Goal: Task Accomplishment & Management: Manage account settings

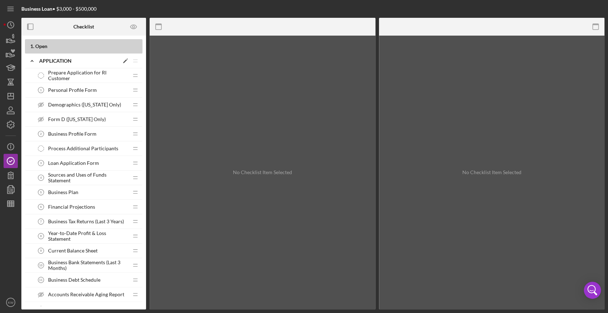
click at [124, 60] on icon "Icon/Edit" at bounding box center [125, 61] width 13 height 13
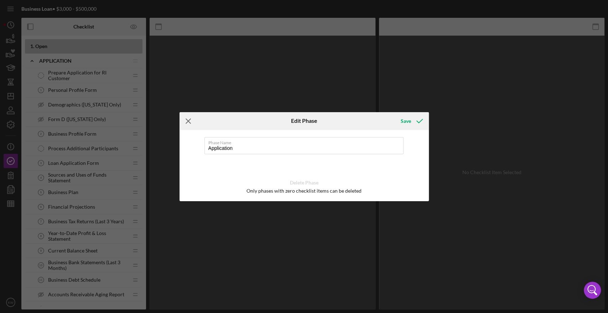
click at [187, 121] on line at bounding box center [188, 121] width 5 height 5
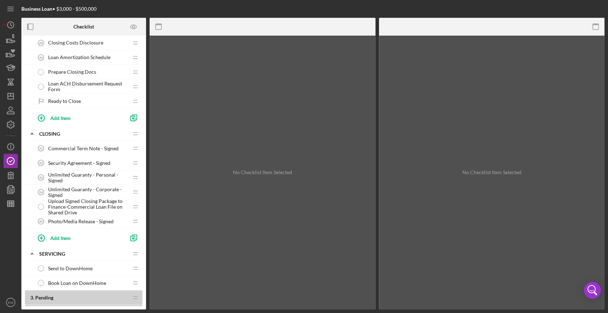
scroll to position [950, 0]
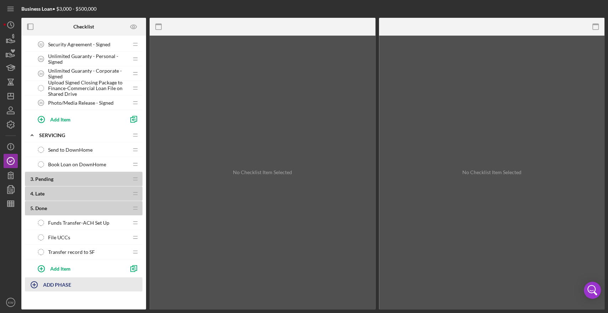
click at [52, 283] on b "ADD PHASE" at bounding box center [57, 285] width 28 height 6
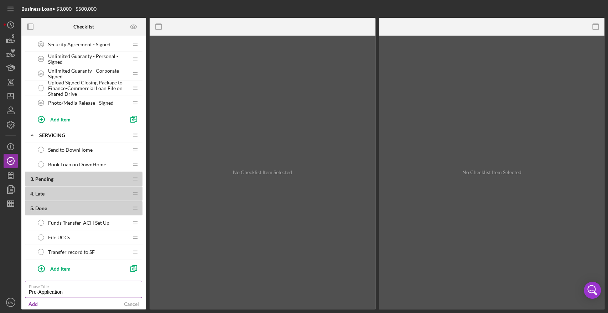
type input "Pre-Application"
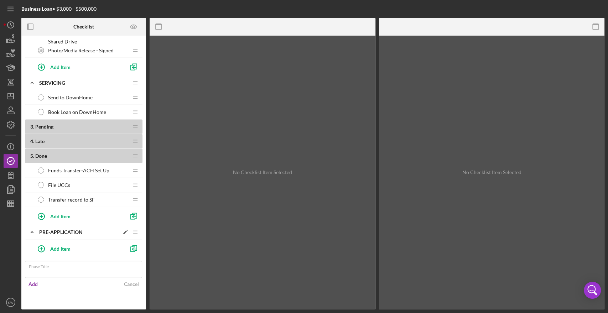
scroll to position [983, 0]
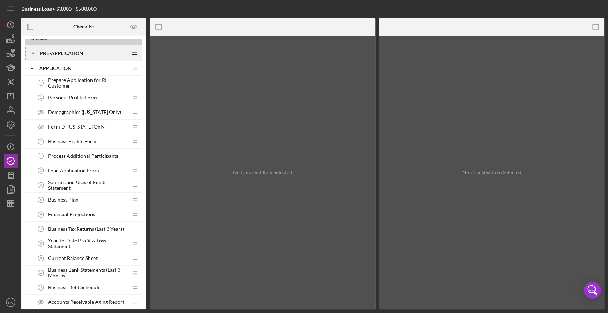
scroll to position [0, 0]
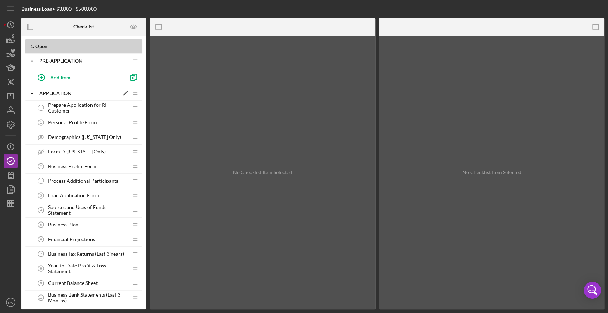
drag, startPoint x: 70, startPoint y: 108, endPoint x: 117, endPoint y: 96, distance: 48.5
click at [125, 93] on polygon at bounding box center [125, 94] width 4 height 4
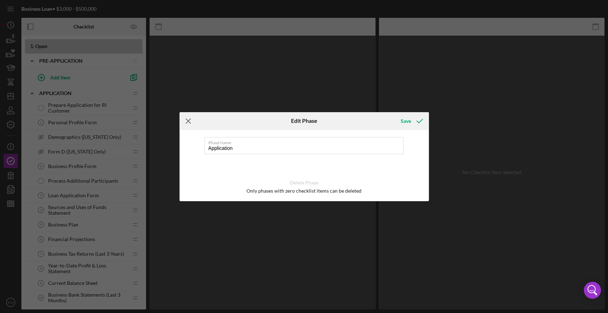
click at [186, 121] on icon "Icon/Menu Close" at bounding box center [189, 121] width 18 height 18
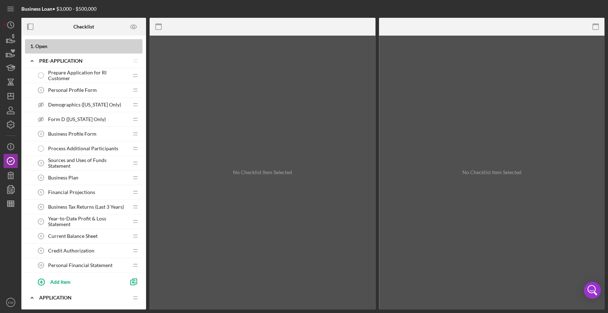
click at [86, 247] on div "Credit Authorization 9 Credit Authorization" at bounding box center [81, 251] width 94 height 14
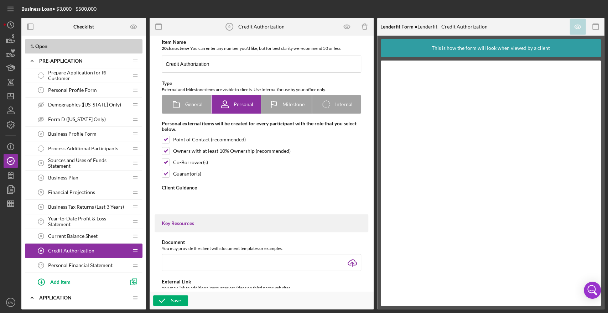
type textarea "<div>Please complete the form authorizing us to pull your credit report.</div>"
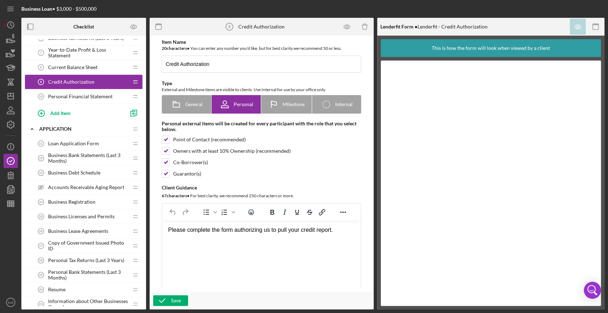
scroll to position [198, 0]
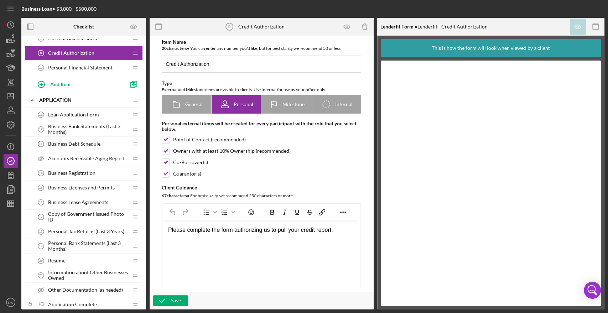
click at [83, 114] on span "Loan Application Form" at bounding box center [73, 115] width 51 height 6
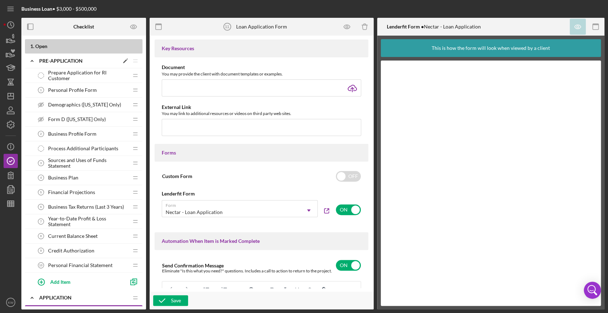
click at [31, 63] on icon "Icon/Expander" at bounding box center [32, 61] width 14 height 14
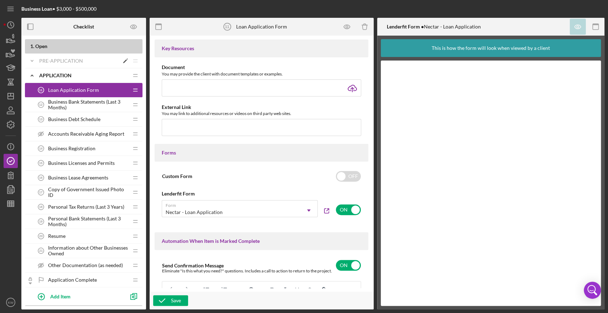
click at [32, 60] on icon "Icon/Expander" at bounding box center [32, 61] width 14 height 14
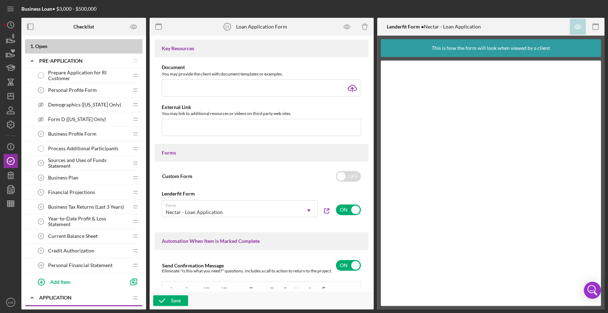
click at [82, 135] on span "Business Profile Form" at bounding box center [72, 134] width 48 height 6
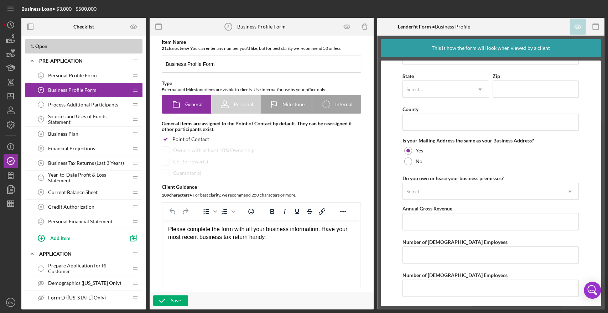
click at [72, 133] on span "Business Plan" at bounding box center [63, 134] width 30 height 6
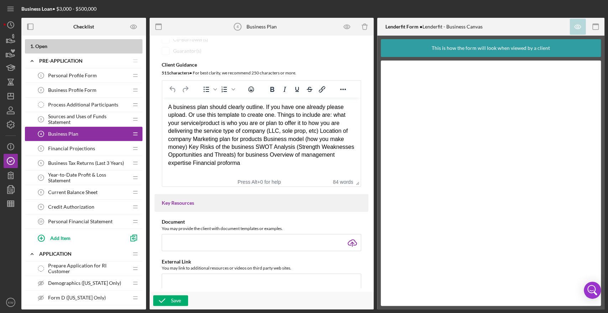
scroll to position [119, 0]
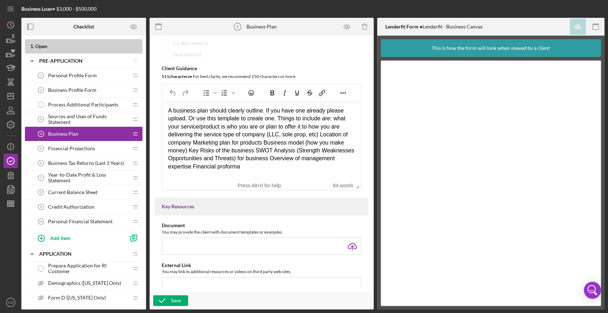
click at [268, 165] on div "A business plan should clearly outline. If you have one already please upload. …" at bounding box center [261, 139] width 187 height 64
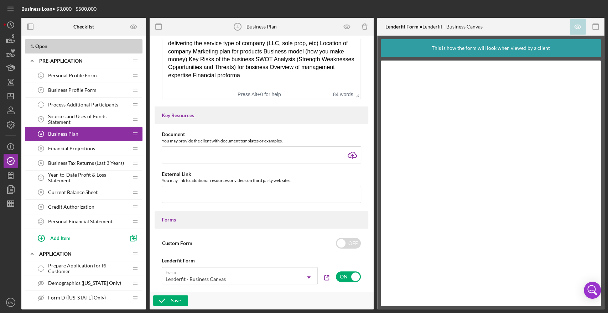
scroll to position [317, 0]
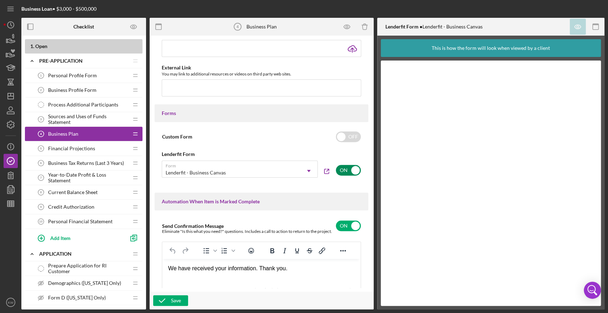
click at [339, 170] on input "checkbox" at bounding box center [348, 170] width 25 height 11
checkbox input "false"
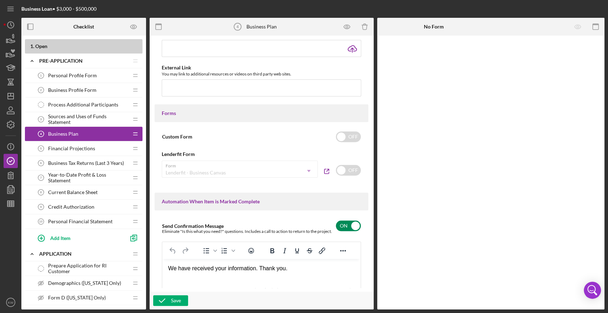
click at [338, 232] on div "Send Confirmation Message Eliminate "Is this what you need?" questions. Include…" at bounding box center [262, 226] width 200 height 17
checkbox input "false"
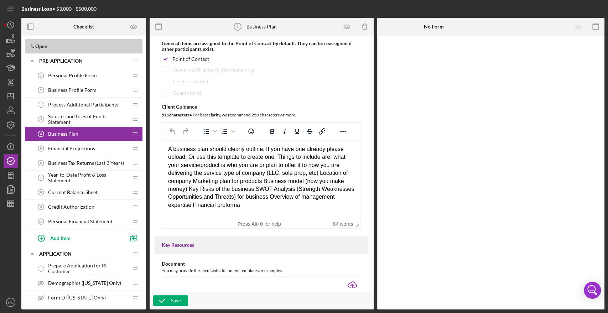
scroll to position [79, 0]
click at [180, 302] on div "Save" at bounding box center [176, 300] width 10 height 11
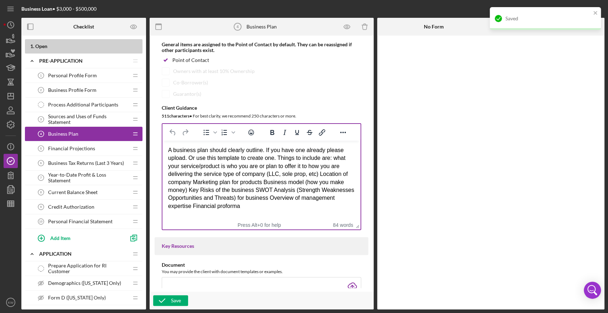
click at [205, 161] on div "A business plan should clearly outline. If you have one already please upload. …" at bounding box center [261, 179] width 187 height 64
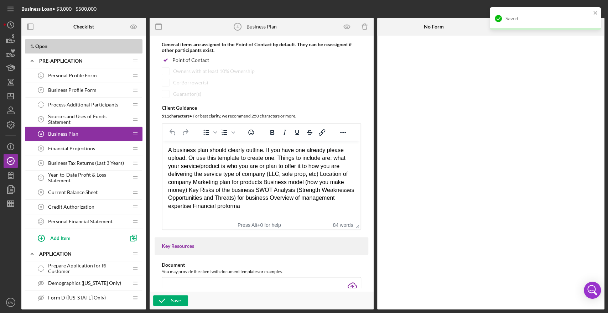
drag, startPoint x: 193, startPoint y: 159, endPoint x: 189, endPoint y: 158, distance: 4.0
click at [190, 158] on div "A business plan should clearly outline. If you have one already please upload. …" at bounding box center [261, 179] width 187 height 64
click at [189, 158] on div "A business plan should clearly outline. If you have one already please upload. …" at bounding box center [261, 179] width 187 height 64
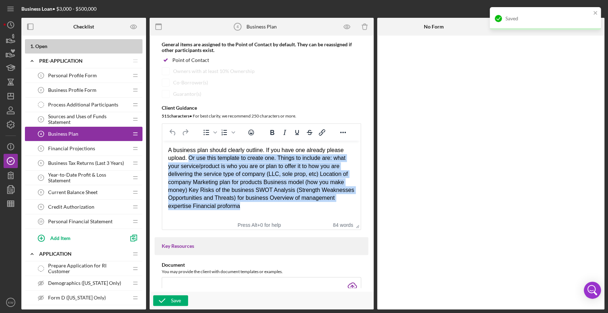
drag, startPoint x: 257, startPoint y: 206, endPoint x: 188, endPoint y: 159, distance: 83.8
click at [188, 159] on div "A business plan should clearly outline. If you have one already please upload. …" at bounding box center [261, 179] width 187 height 64
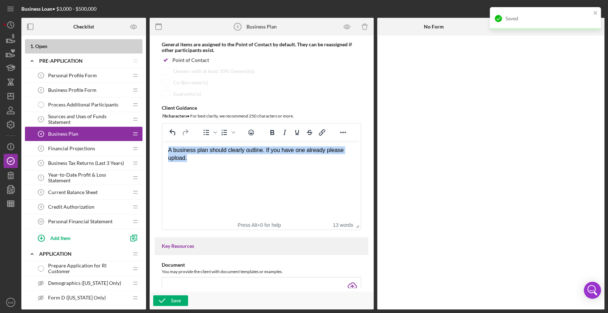
drag, startPoint x: 187, startPoint y: 160, endPoint x: 137, endPoint y: 142, distance: 53.5
click at [163, 142] on html "A business plan should clearly outline. If you have one already please upload." at bounding box center [262, 154] width 198 height 27
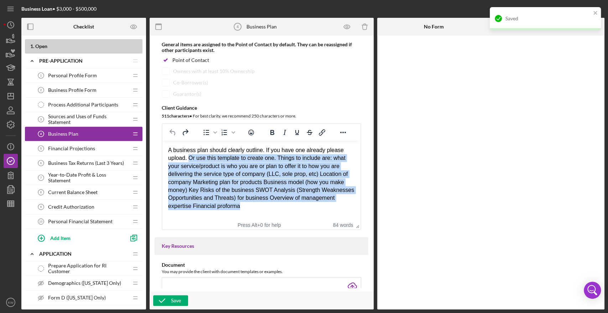
click at [263, 165] on div "A business plan should clearly outline. If you have one already please upload. …" at bounding box center [261, 179] width 187 height 64
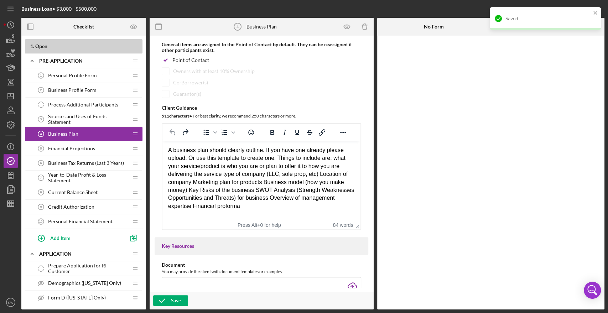
click at [246, 212] on html "A business plan should clearly outline. If you have one already please upload. …" at bounding box center [262, 178] width 198 height 75
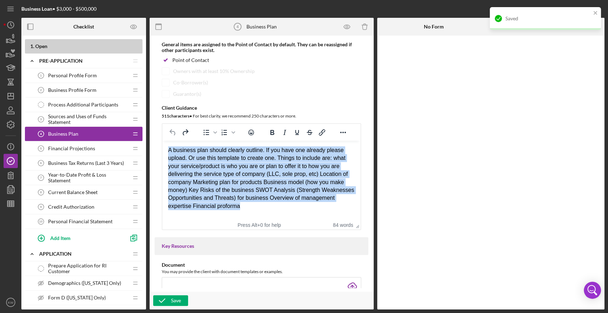
drag, startPoint x: 248, startPoint y: 205, endPoint x: 142, endPoint y: 123, distance: 133.9
click at [163, 141] on html "A business plan should clearly outline. If you have one already please upload. …" at bounding box center [262, 178] width 198 height 75
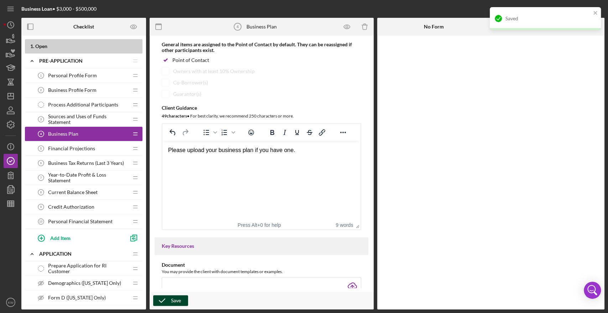
click at [177, 302] on div "Save" at bounding box center [176, 300] width 10 height 11
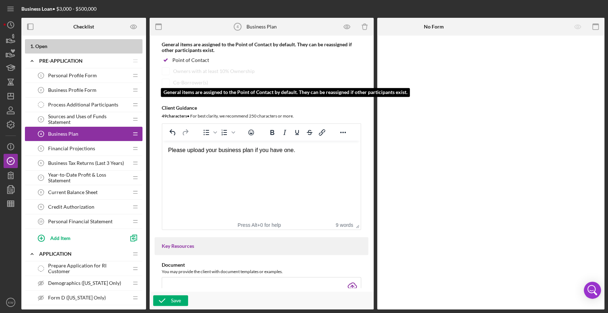
scroll to position [0, 0]
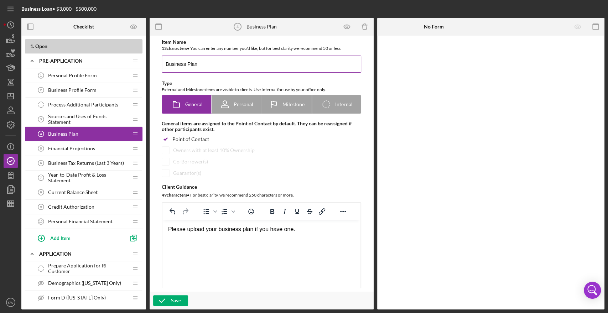
click at [203, 62] on input "Business Plan" at bounding box center [262, 64] width 200 height 17
type input "Business Plan (if available)"
click at [177, 300] on div "Save" at bounding box center [176, 300] width 10 height 11
click at [70, 148] on span "Financial Projections" at bounding box center [71, 149] width 47 height 6
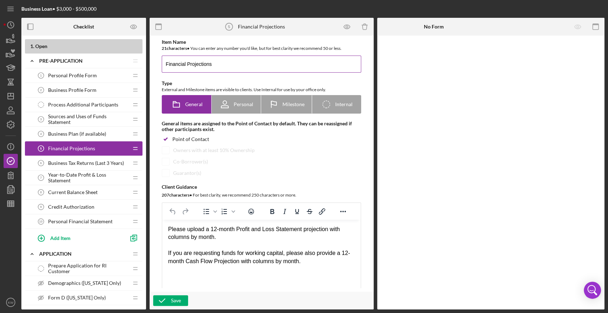
click at [232, 56] on input "Financial Projections" at bounding box center [262, 64] width 200 height 17
type input "Financial Projections (if available)"
click at [181, 302] on button "Save" at bounding box center [170, 300] width 35 height 11
click at [93, 161] on span "Business Tax Returns (Last 3 Years)" at bounding box center [86, 163] width 76 height 6
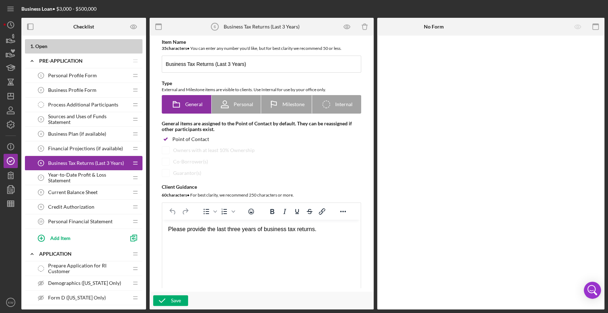
click at [91, 176] on span "Year-to-Date Profit & Loss Statement" at bounding box center [88, 177] width 80 height 11
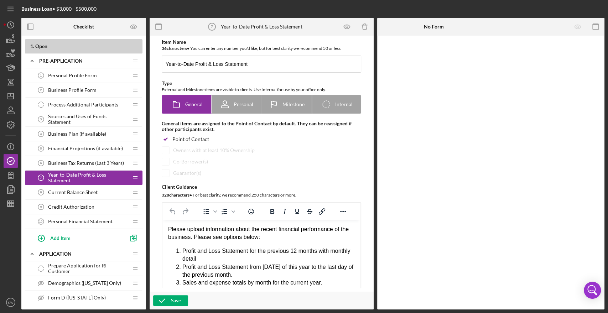
click at [93, 194] on span "Current Balance Sheet" at bounding box center [73, 193] width 50 height 6
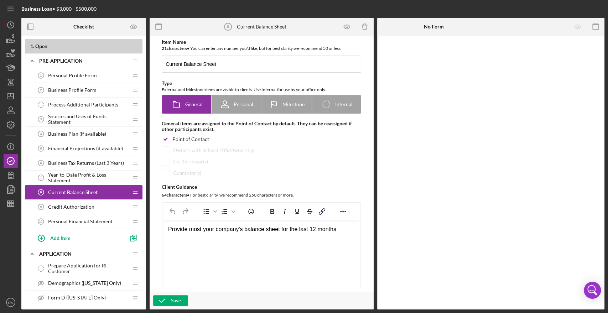
click at [83, 207] on span "Credit Authorization" at bounding box center [71, 207] width 46 height 6
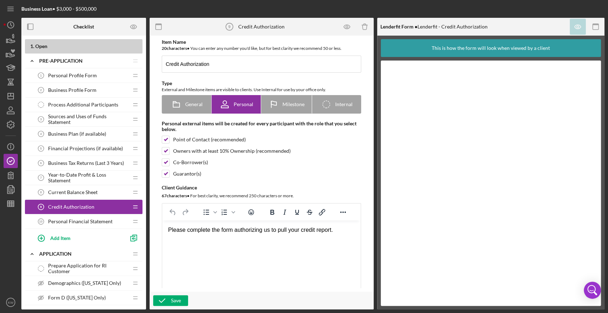
click at [89, 222] on span "Personal Financial Statement" at bounding box center [80, 222] width 65 height 6
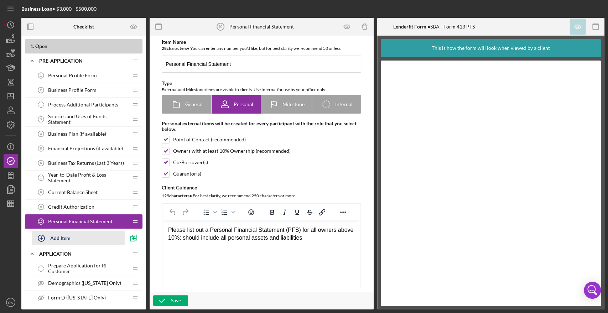
click at [57, 238] on div "Add Item" at bounding box center [60, 238] width 20 height 14
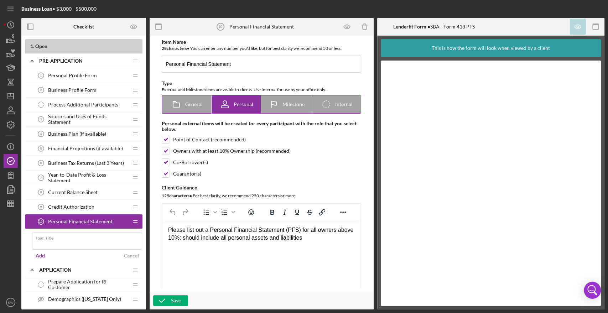
click at [333, 107] on icon "Icon/Checklist Item Internal" at bounding box center [327, 105] width 18 height 18
radio input "false"
radio input "true"
checkbox input "false"
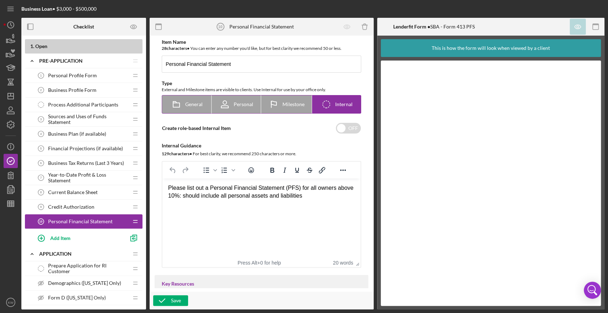
click at [189, 107] on span "General" at bounding box center [193, 105] width 17 height 6
radio input "true"
checkbox input "true"
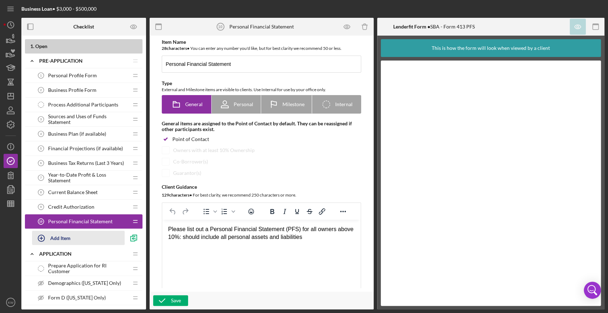
click at [54, 240] on div "Add Item" at bounding box center [60, 238] width 20 height 14
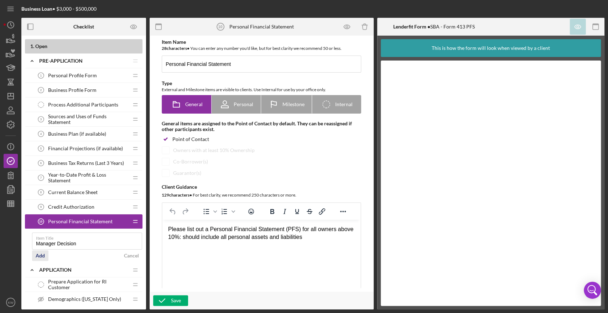
type input "Manager Decision"
click at [46, 255] on button "Add" at bounding box center [40, 256] width 16 height 11
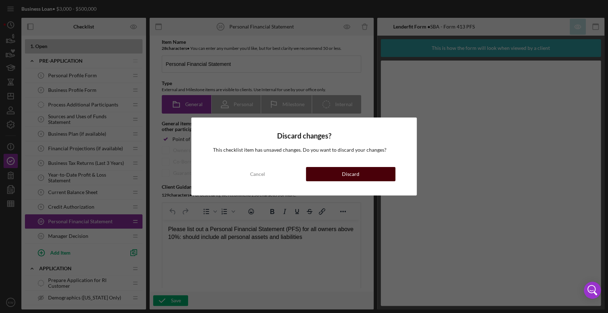
click at [344, 175] on div "Discard" at bounding box center [350, 174] width 17 height 14
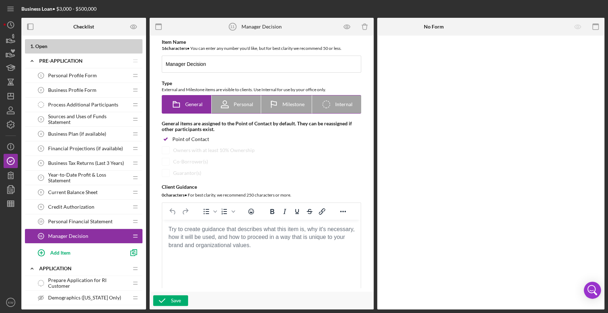
click at [349, 102] on span "Internal" at bounding box center [343, 105] width 17 height 6
radio input "false"
radio input "true"
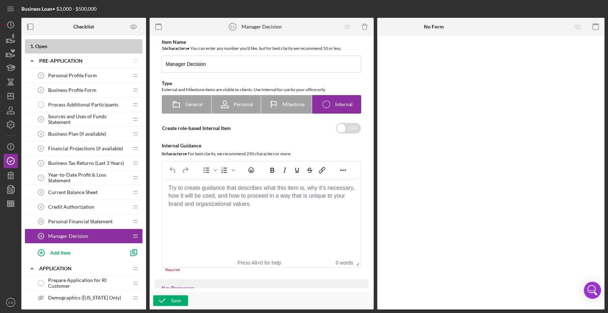
click at [230, 192] on body "Rich Text Area. Press ALT-0 for help." at bounding box center [261, 188] width 187 height 8
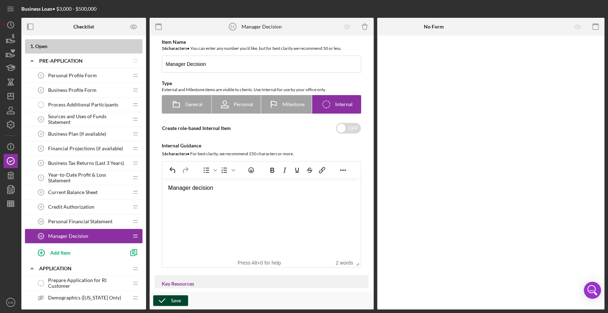
click at [175, 302] on div "Save" at bounding box center [176, 300] width 10 height 11
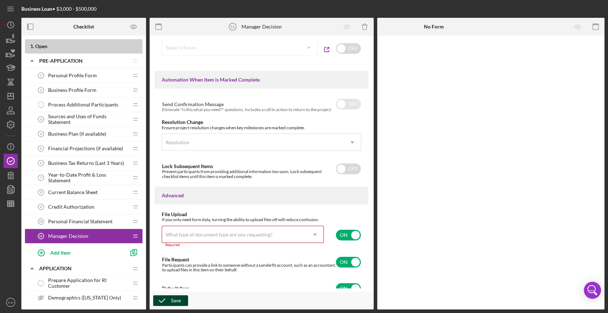
scroll to position [405, 0]
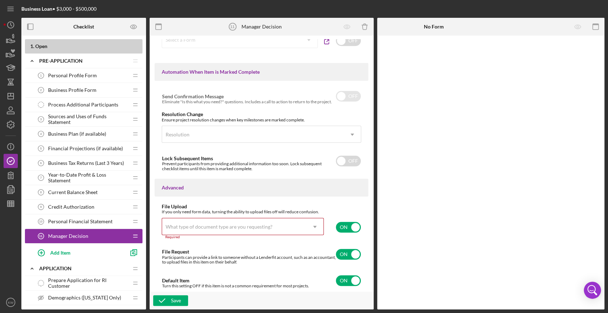
click at [311, 225] on icon "Icon/Dropdown Arrow" at bounding box center [315, 227] width 17 height 17
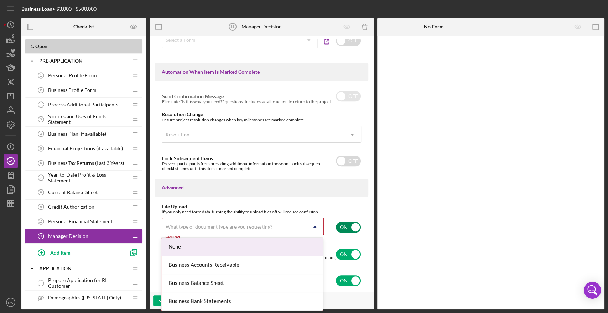
click at [348, 227] on input "checkbox" at bounding box center [348, 227] width 25 height 11
checkbox input "false"
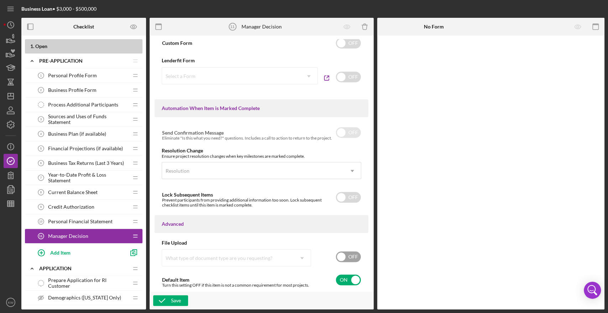
scroll to position [368, 0]
click at [183, 302] on button "Save" at bounding box center [170, 300] width 35 height 11
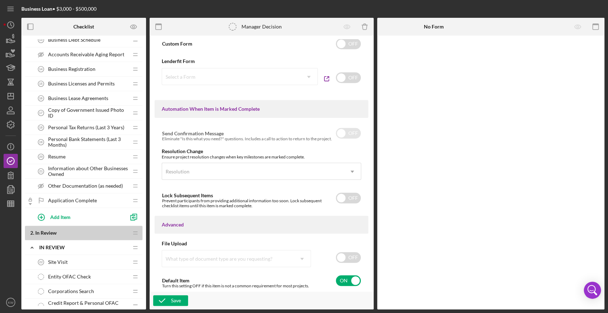
scroll to position [356, 0]
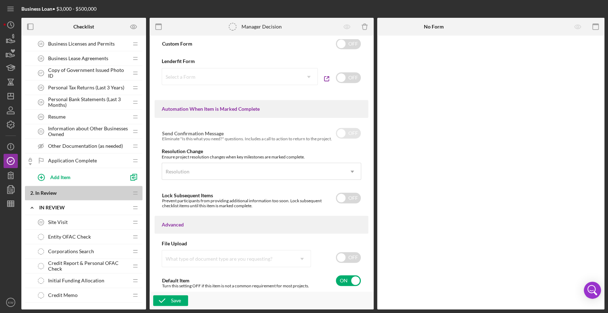
click at [61, 128] on span "Information about Other Businesses Owned" at bounding box center [88, 131] width 80 height 11
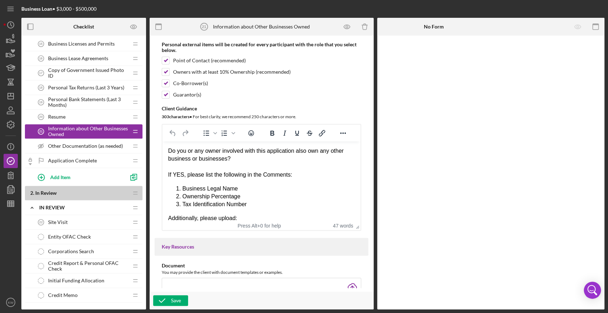
click at [245, 172] on div "If YES, please list the following in the Comments:" at bounding box center [261, 175] width 187 height 8
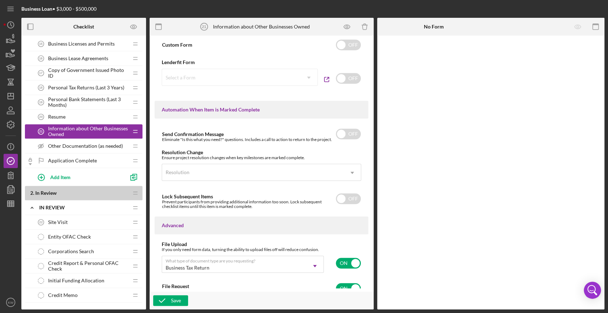
scroll to position [443, 0]
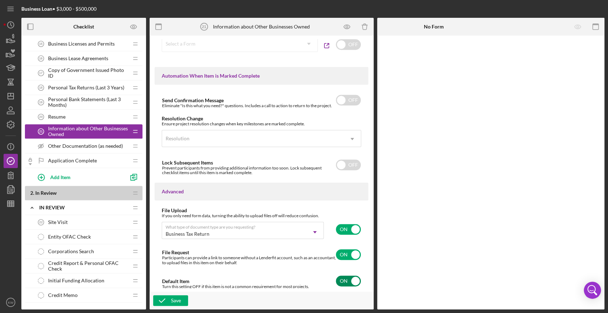
click at [344, 282] on input "checkbox" at bounding box center [348, 281] width 25 height 11
checkbox input "false"
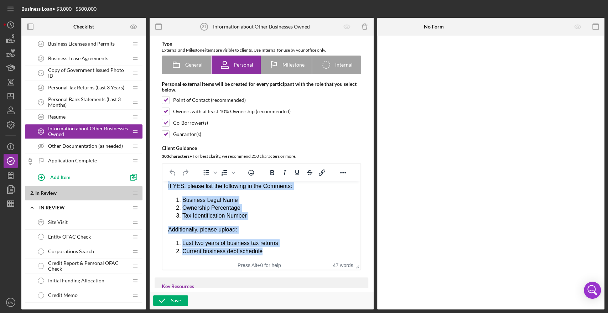
scroll to position [0, 0]
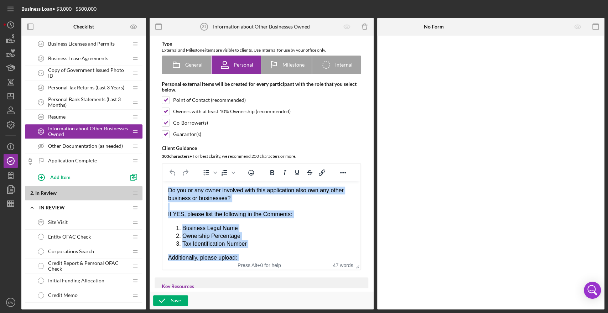
drag, startPoint x: 278, startPoint y: 252, endPoint x: 314, endPoint y: 358, distance: 112.5
click at [163, 181] on html "Do you or any owner involved with this application also own any other business …" at bounding box center [262, 235] width 198 height 108
click at [291, 193] on div "Do you or any owner involved with this application also own any other business …" at bounding box center [261, 195] width 187 height 16
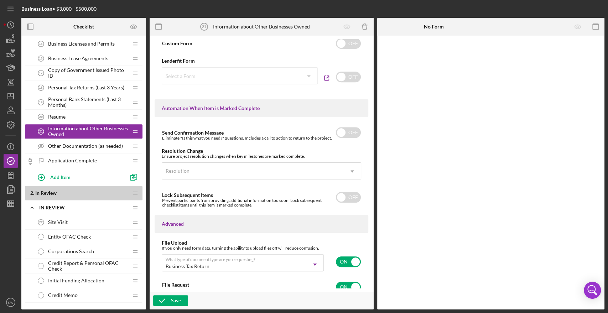
scroll to position [443, 0]
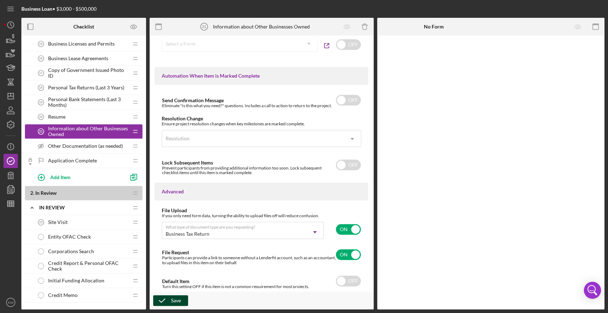
click at [173, 302] on div "Save" at bounding box center [176, 300] width 10 height 11
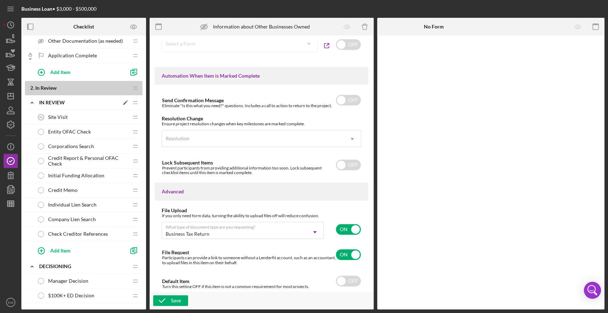
scroll to position [475, 0]
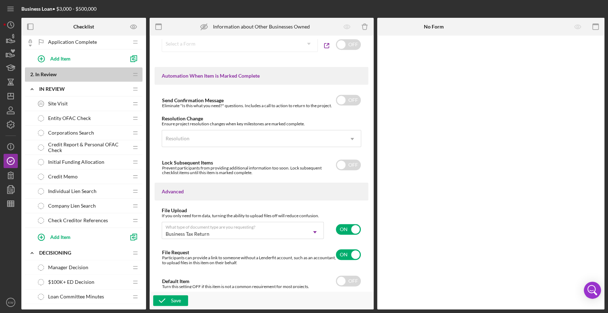
click at [61, 132] on span "Corporations Search" at bounding box center [71, 133] width 46 height 6
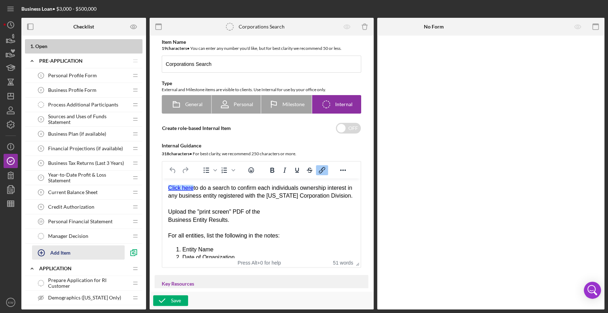
click at [65, 253] on div "Add Item" at bounding box center [60, 253] width 20 height 14
click at [65, 205] on span "Credit Authorization" at bounding box center [71, 207] width 46 height 6
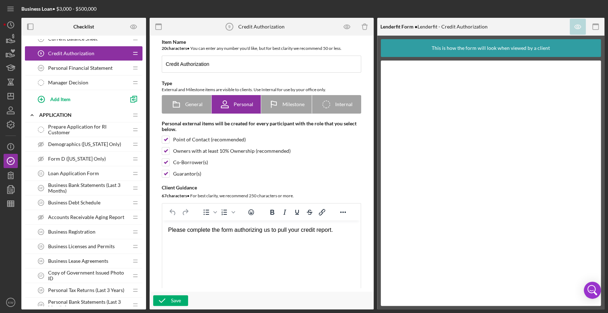
scroll to position [158, 0]
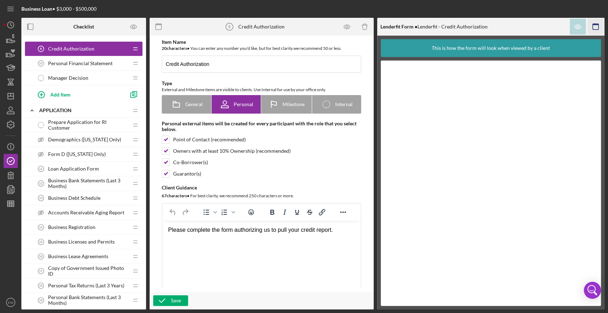
click at [598, 30] on icon "button" at bounding box center [596, 27] width 16 height 16
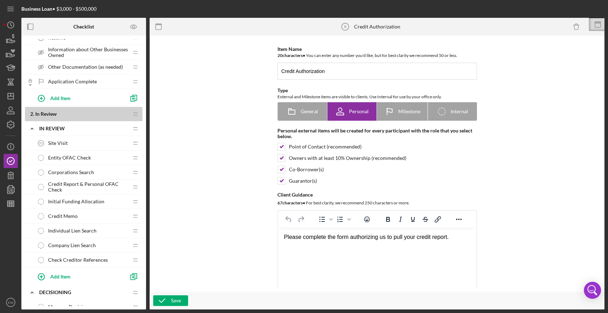
scroll to position [396, 0]
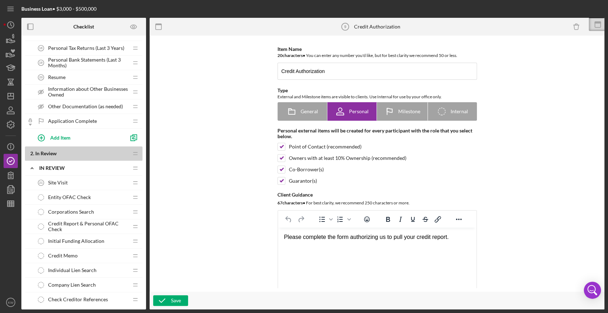
click at [57, 183] on span "Site Visit" at bounding box center [58, 183] width 20 height 6
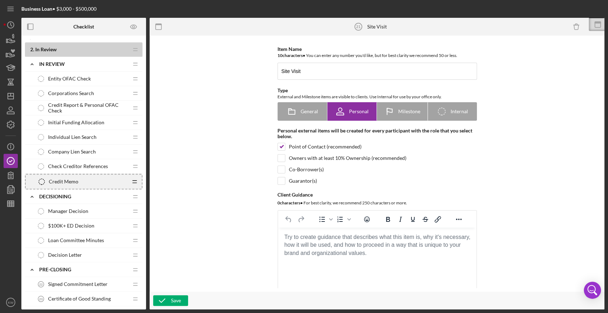
scroll to position [497, 0]
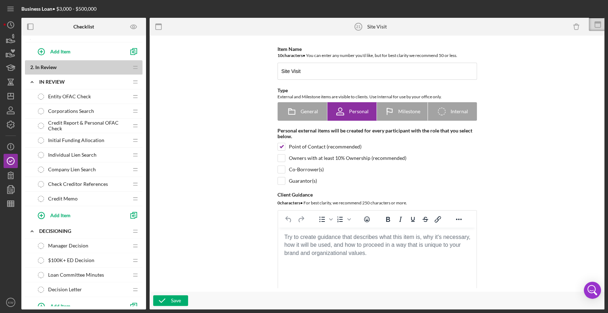
click at [73, 199] on span "Credit Memo" at bounding box center [63, 199] width 30 height 6
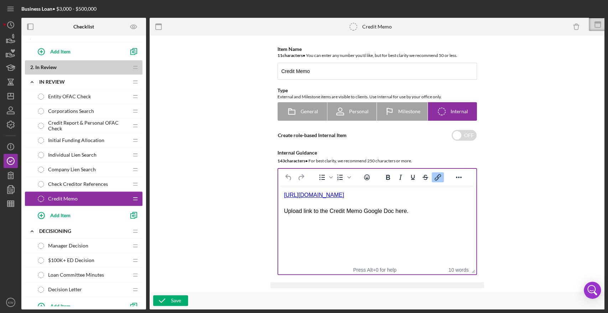
click at [438, 215] on div "Upload link to the Credit Memo Google Doc here." at bounding box center [377, 211] width 187 height 8
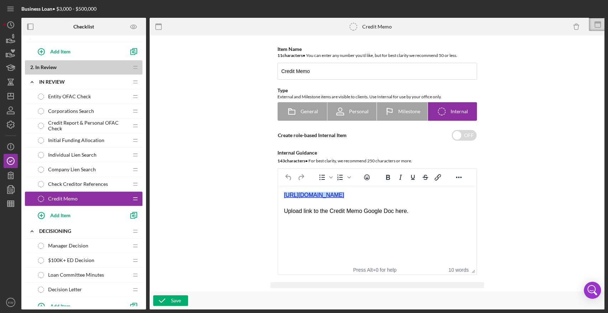
click at [344, 198] on link "https://docs.google.com/document/d/1eZOOZjRpoGl7-nDJAVVQeDuxnou-AgTeLUqFEzLGIBY…" at bounding box center [314, 195] width 60 height 6
click at [344, 197] on link "https://docs.google.com/document/d/1eZOOZjRpoGl7-nDJAVVQeDuxnou-AgTeLUqFEzLGIBY…" at bounding box center [314, 195] width 60 height 6
click at [344, 196] on link "https://docs.google.com/document/d/1eZOOZjRpoGl7-nDJAVVQeDuxnou-AgTeLUqFEzLGIBY…" at bounding box center [314, 195] width 60 height 6
click at [443, 221] on html "https://docs.google.com/document/d/1eZOOZjRpoGl7-nDJAVVQeDuxnou-AgTeLUqFEzLGIBY…" at bounding box center [377, 203] width 198 height 35
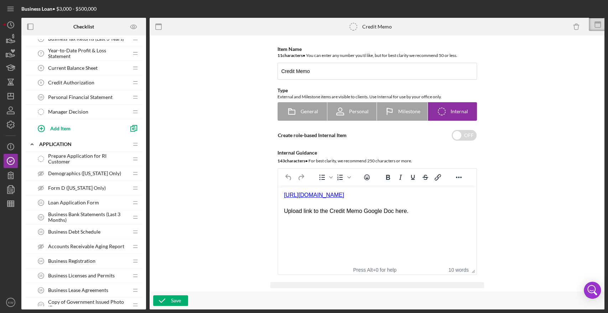
scroll to position [119, 0]
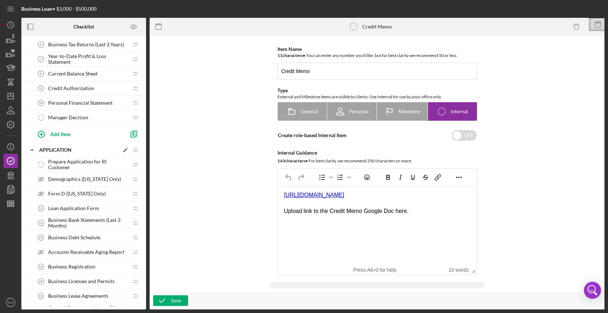
click at [31, 151] on icon "Icon/Expander" at bounding box center [32, 150] width 14 height 14
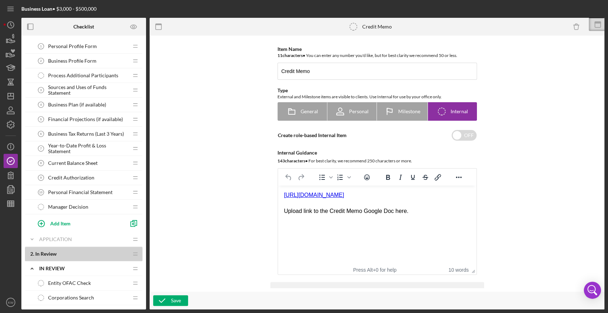
scroll to position [0, 0]
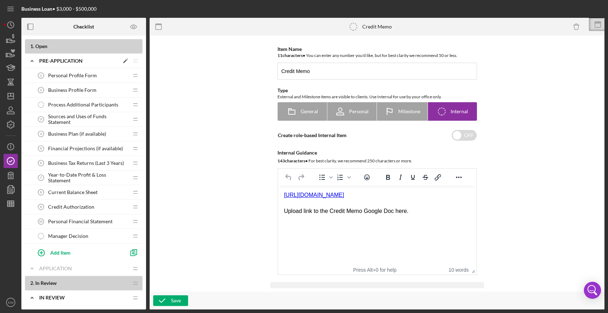
click at [31, 60] on icon "Icon/Expander" at bounding box center [32, 61] width 14 height 14
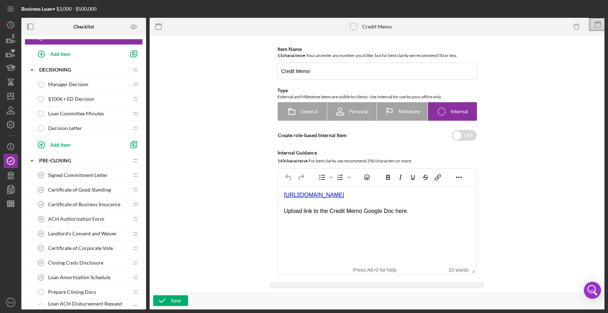
scroll to position [198, 0]
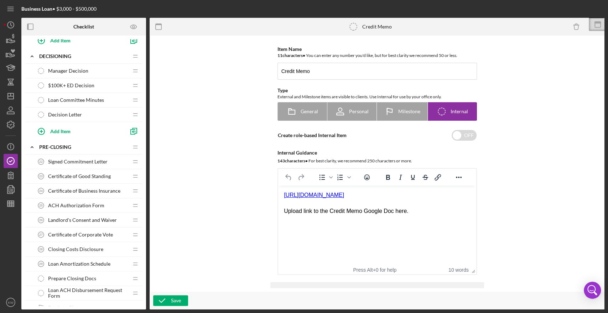
click at [79, 163] on span "Signed Commitment Letter" at bounding box center [78, 162] width 60 height 6
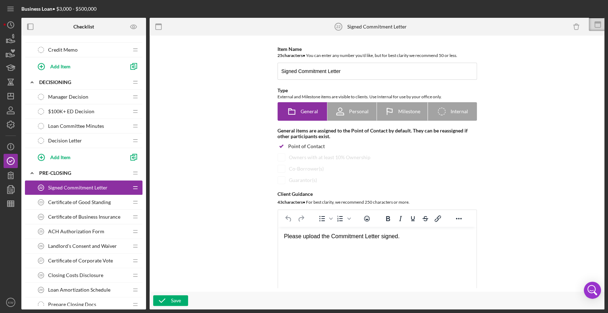
scroll to position [158, 0]
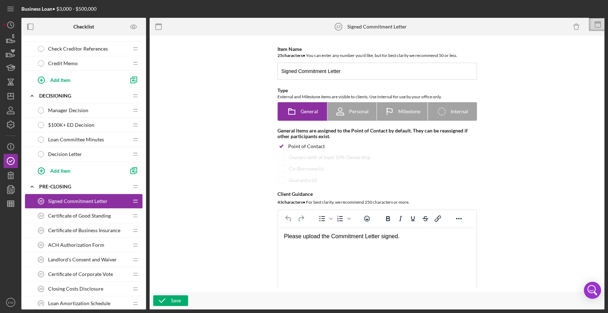
click at [79, 151] on span "Decision Letter" at bounding box center [65, 154] width 34 height 6
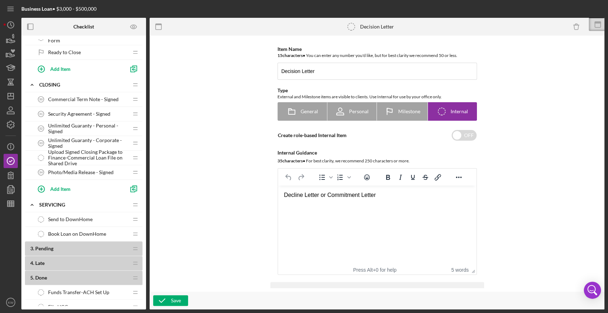
scroll to position [524, 0]
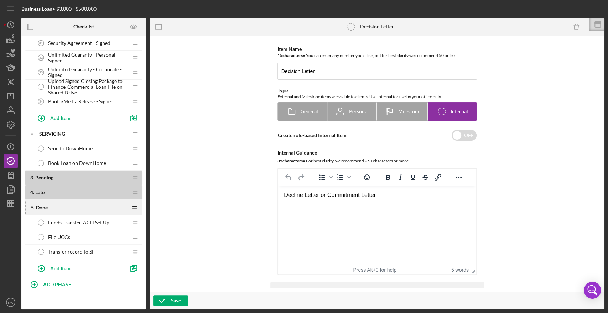
click at [133, 211] on icon "Icon/Drag" at bounding box center [135, 208] width 14 height 14
click at [134, 209] on icon "Icon/Drag" at bounding box center [135, 208] width 14 height 14
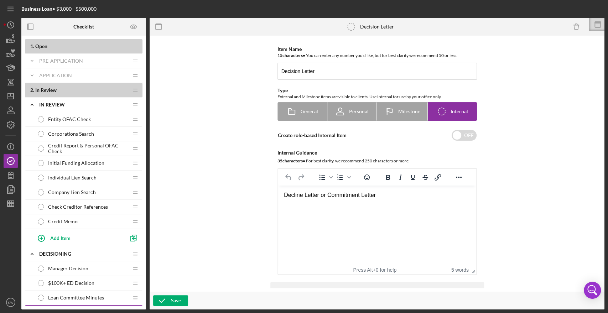
scroll to position [0, 0]
click at [35, 73] on icon "Icon/Expander" at bounding box center [32, 75] width 14 height 14
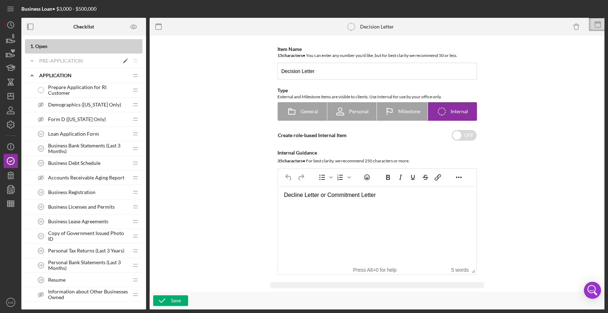
click at [36, 63] on icon "Icon/Expander" at bounding box center [32, 61] width 14 height 14
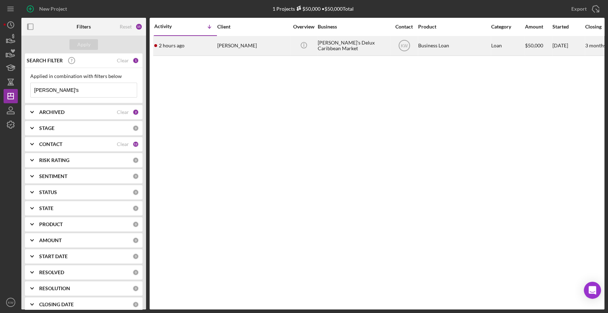
click at [330, 47] on div "Dee's Delux Caribbean Market" at bounding box center [353, 45] width 71 height 19
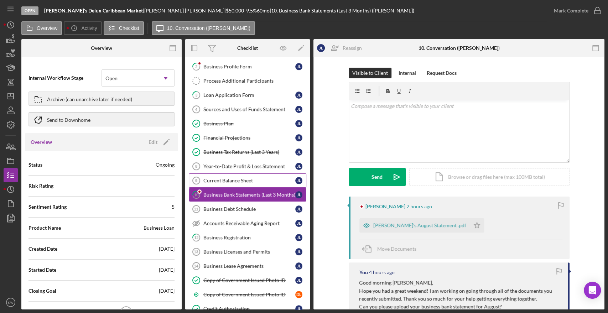
scroll to position [141, 0]
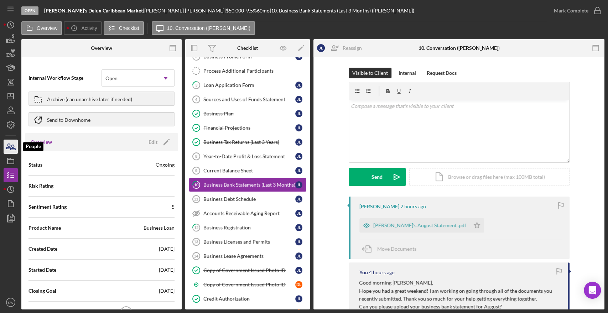
click at [9, 143] on icon "button" at bounding box center [11, 147] width 18 height 18
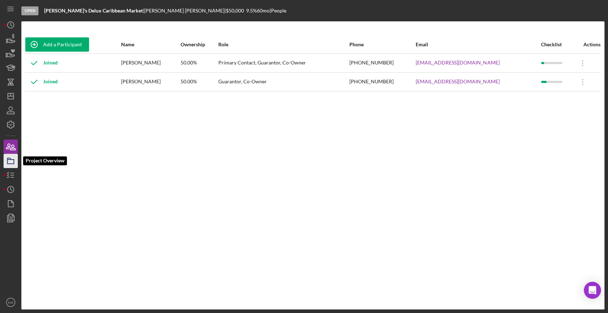
click at [12, 160] on rect "button" at bounding box center [10, 162] width 6 height 4
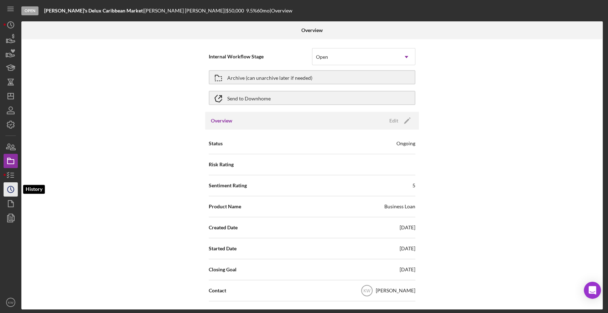
click at [12, 186] on icon "Icon/History" at bounding box center [11, 190] width 18 height 18
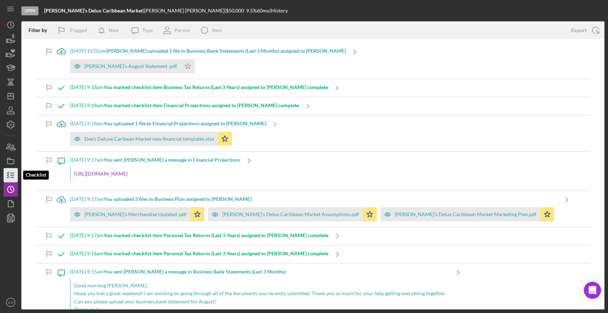
click at [9, 173] on icon "button" at bounding box center [11, 175] width 18 height 18
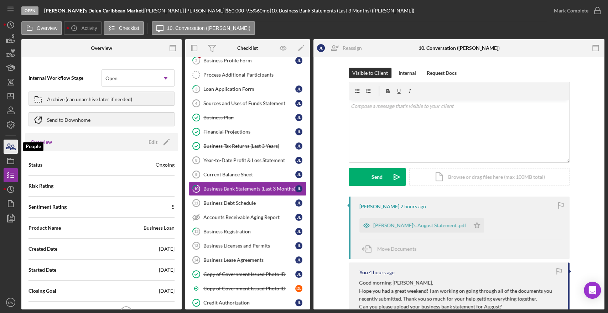
scroll to position [140, 0]
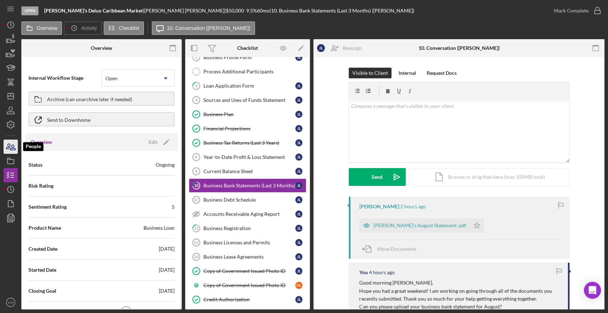
click at [8, 145] on icon "button" at bounding box center [11, 147] width 18 height 18
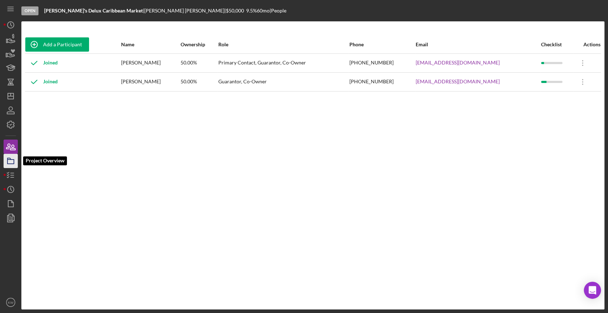
click at [10, 159] on polygon "button" at bounding box center [9, 158] width 4 height 1
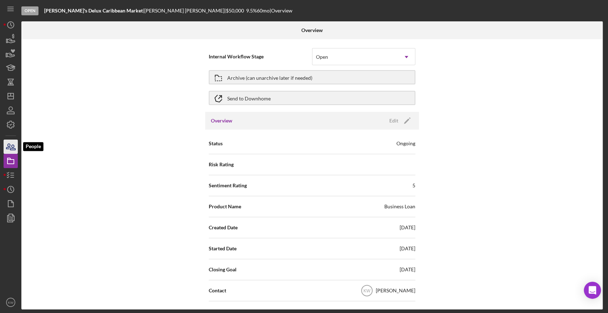
click at [10, 146] on icon "button" at bounding box center [11, 147] width 18 height 18
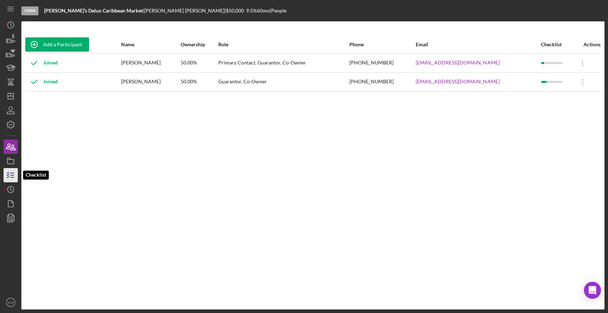
click at [13, 176] on icon "button" at bounding box center [11, 175] width 18 height 18
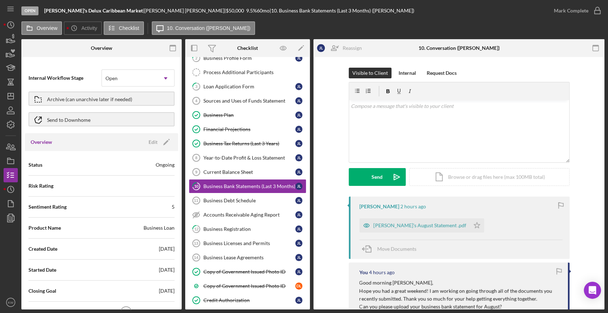
scroll to position [140, 0]
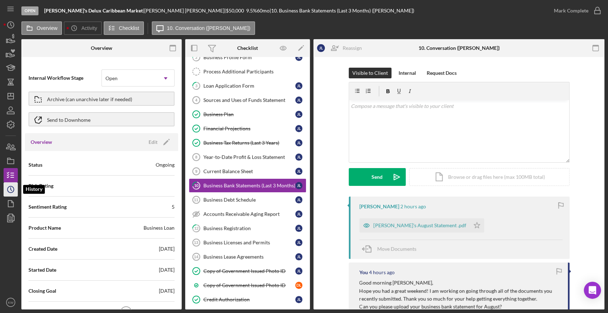
click at [11, 190] on polyline "button" at bounding box center [11, 189] width 1 height 3
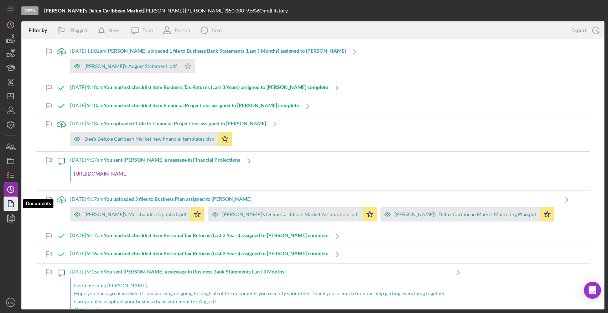
click at [6, 204] on icon "button" at bounding box center [11, 204] width 18 height 18
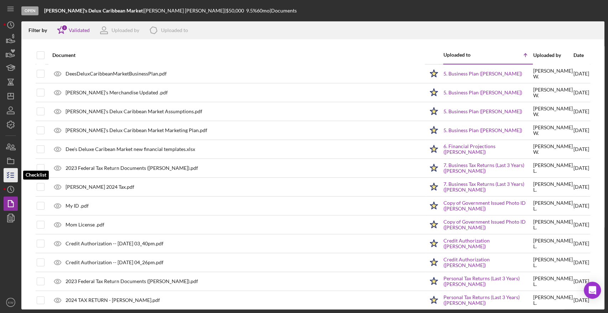
click at [6, 172] on icon "button" at bounding box center [11, 175] width 18 height 18
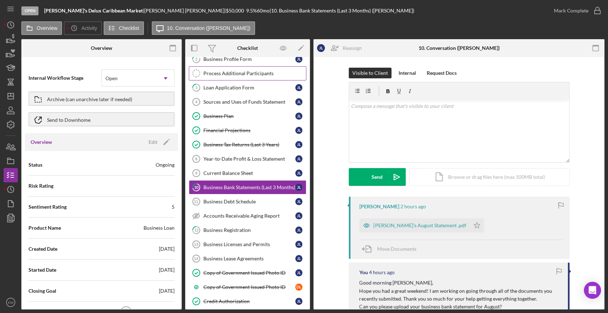
scroll to position [140, 0]
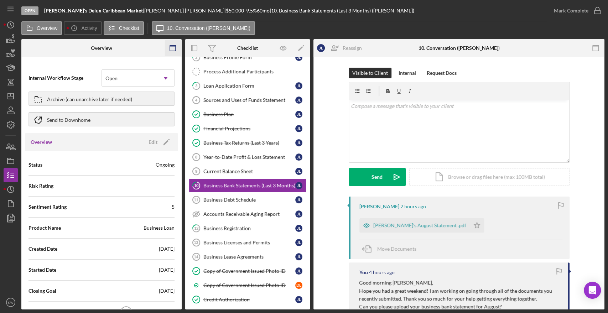
click at [173, 48] on icon "button" at bounding box center [173, 48] width 16 height 16
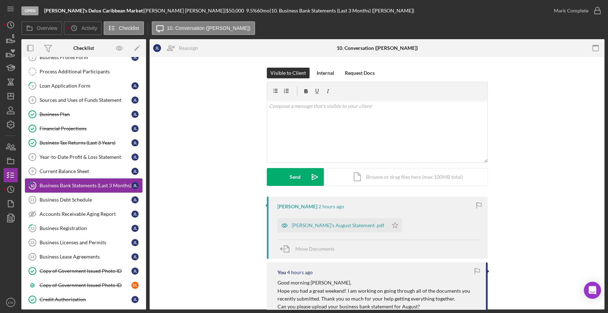
scroll to position [61, 0]
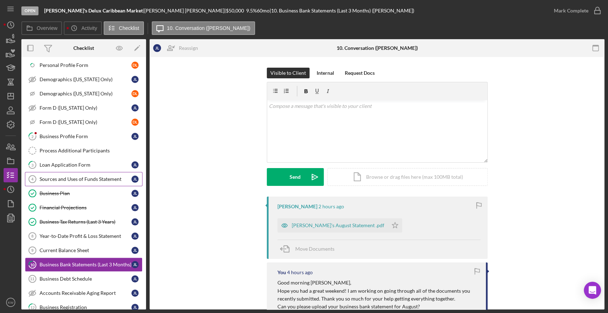
click at [81, 179] on div "Sources and Uses of Funds Statement" at bounding box center [86, 179] width 92 height 6
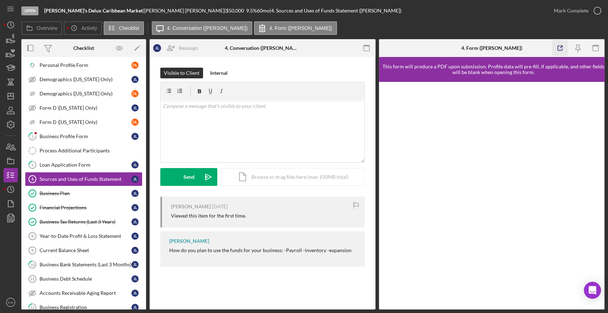
click at [561, 48] on icon "button" at bounding box center [561, 48] width 16 height 16
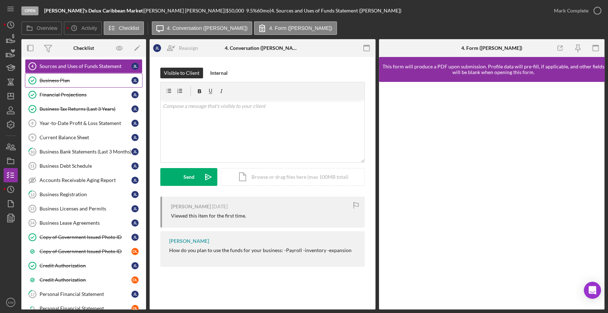
scroll to position [180, 0]
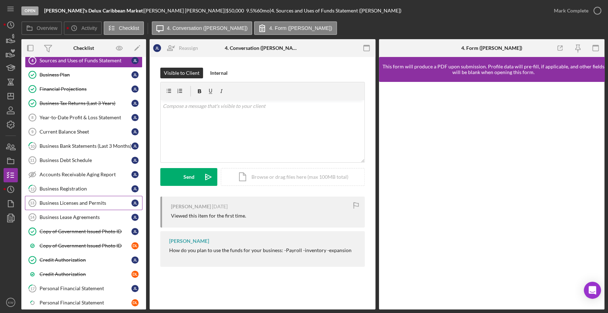
click at [92, 201] on div "Business Licenses and Permits" at bounding box center [86, 203] width 92 height 6
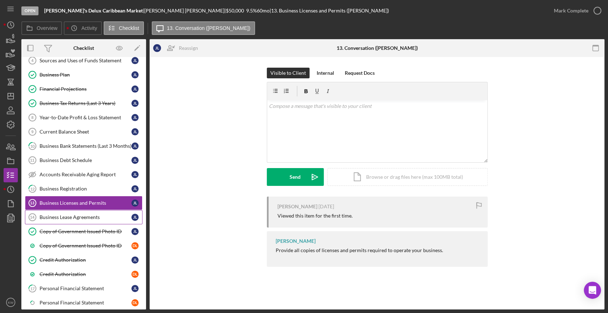
click at [83, 215] on div "Business Lease Agreements" at bounding box center [86, 218] width 92 height 6
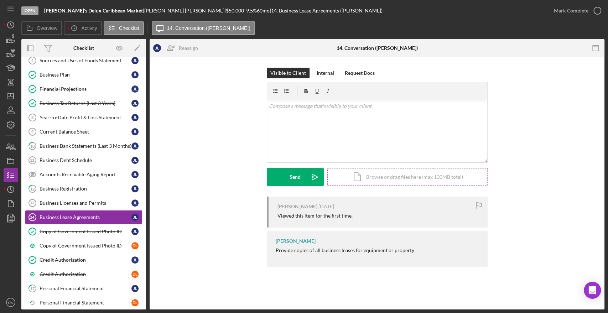
click at [385, 177] on div "Icon/Document Browse or drag files here (max 100MB total) Tap to choose files o…" at bounding box center [408, 177] width 160 height 18
click at [295, 182] on div "Upload" at bounding box center [295, 177] width 16 height 18
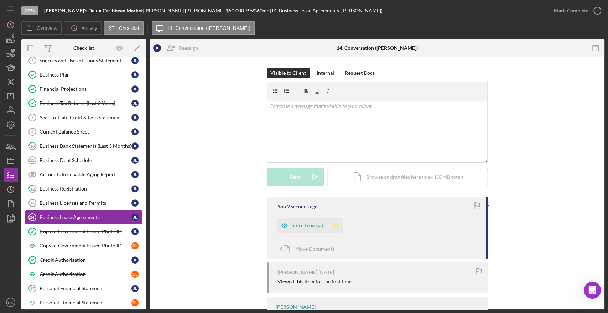
click at [334, 227] on icon "Icon/Star" at bounding box center [336, 226] width 14 height 14
click at [595, 11] on icon "button" at bounding box center [598, 11] width 18 height 18
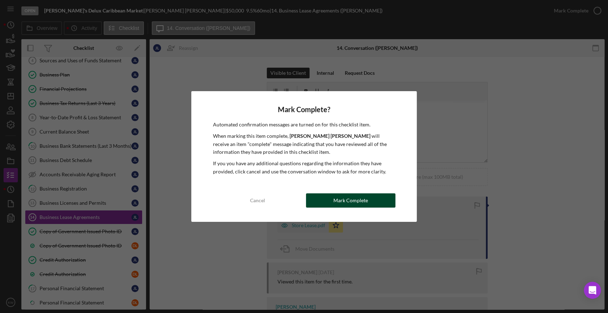
click at [339, 200] on div "Mark Complete" at bounding box center [351, 201] width 35 height 14
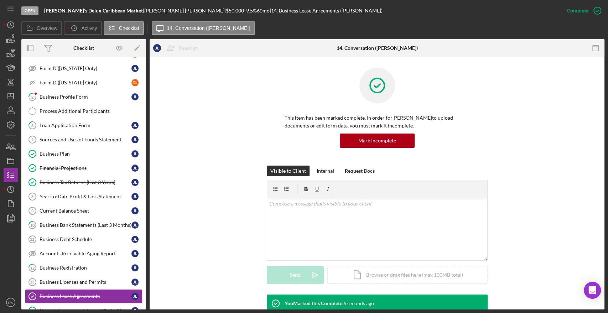
scroll to position [22, 0]
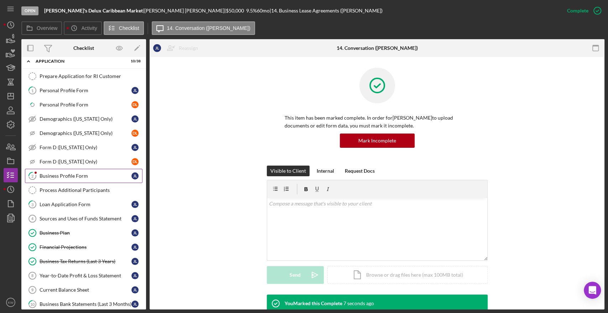
click at [66, 175] on div "Business Profile Form" at bounding box center [86, 176] width 92 height 6
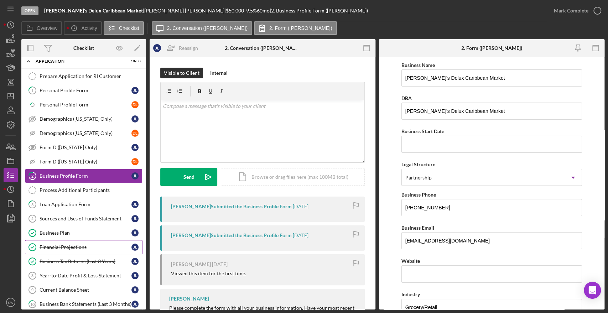
click at [81, 242] on link "Financial Projections Financial Projections J L" at bounding box center [84, 247] width 118 height 14
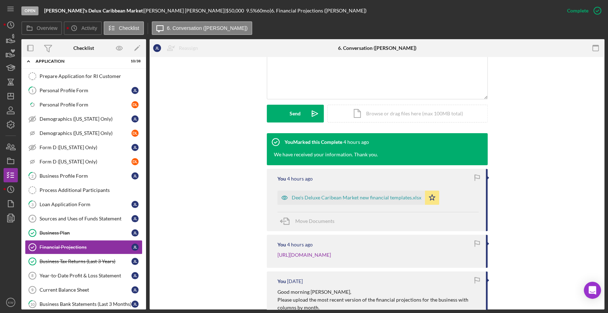
scroll to position [198, 0]
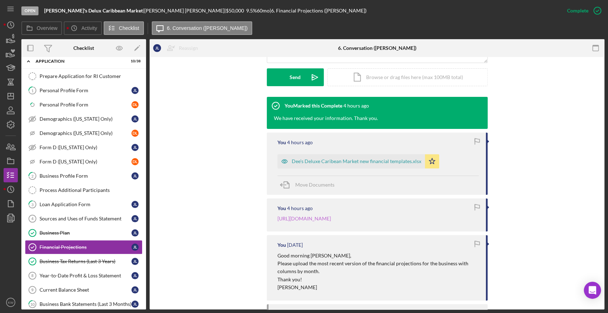
click at [331, 216] on link "https://docs.google.com/spreadsheets/d/1-d_cNZoxPQlNn0jANugYWbA8d9uzsAtbLOcjOft…" at bounding box center [304, 219] width 53 height 6
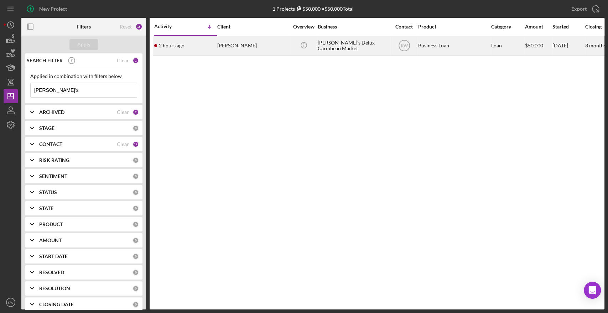
click at [227, 45] on div "Julia Leon" at bounding box center [252, 45] width 71 height 19
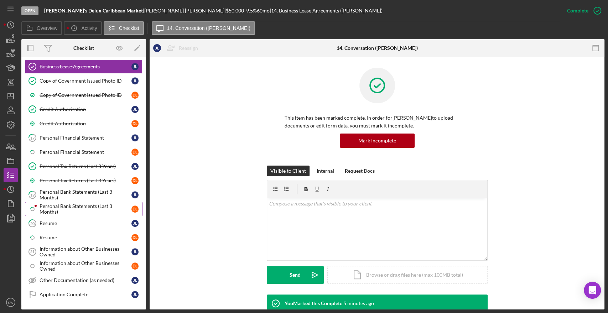
scroll to position [370, 0]
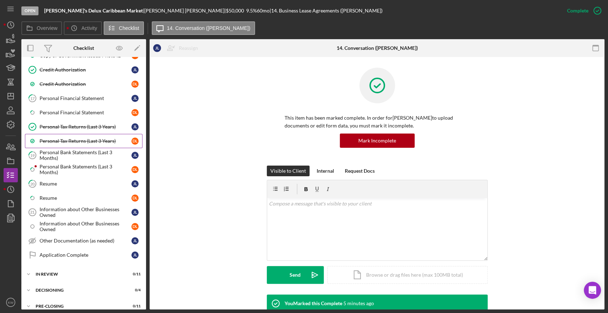
click at [77, 138] on div "Personal Tax Returns (Last 3 Years)" at bounding box center [86, 141] width 92 height 6
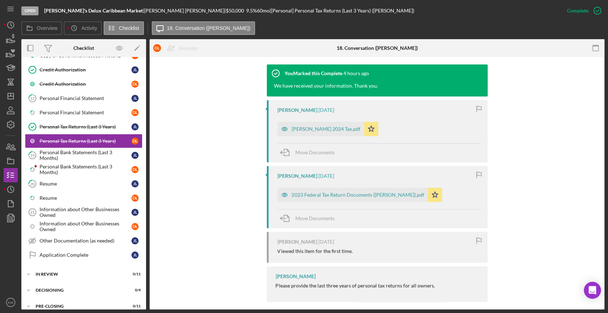
scroll to position [237, 0]
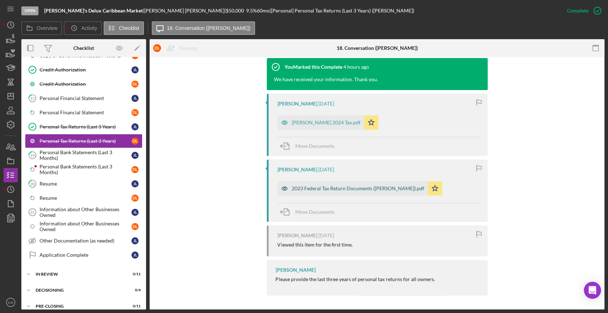
click at [366, 189] on div "2023 Federal Tax Return Documents (LEON DIEUDONNE).pdf" at bounding box center [358, 189] width 133 height 6
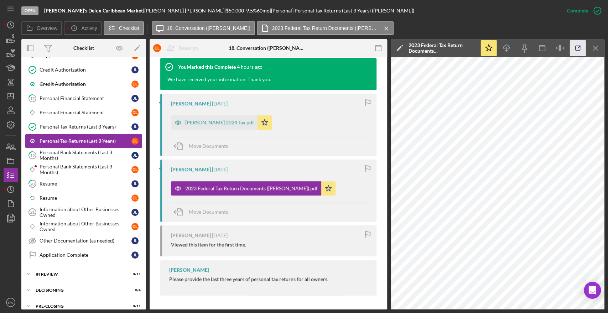
click at [585, 43] on icon "button" at bounding box center [578, 48] width 16 height 16
click at [225, 123] on div "Dieudonne 2024 Tax.pdf" at bounding box center [219, 123] width 69 height 6
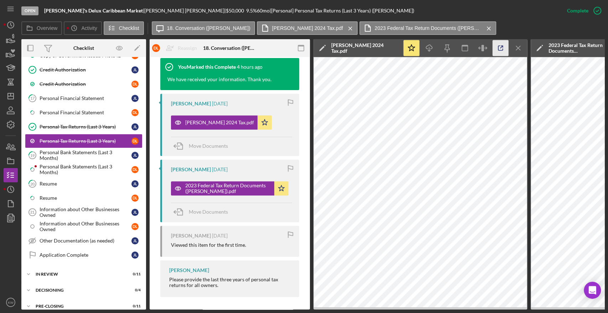
click at [498, 52] on icon "button" at bounding box center [501, 48] width 16 height 16
click at [63, 153] on div "Personal Bank Statements (Last 3 Months)" at bounding box center [86, 155] width 92 height 11
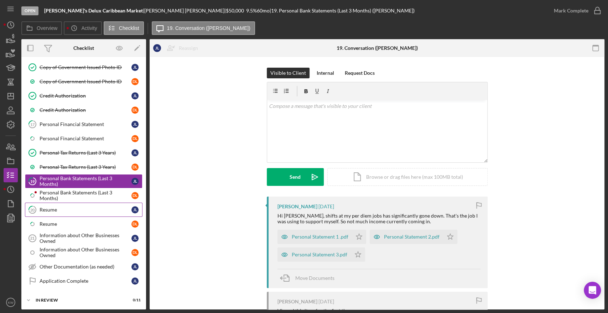
scroll to position [331, 0]
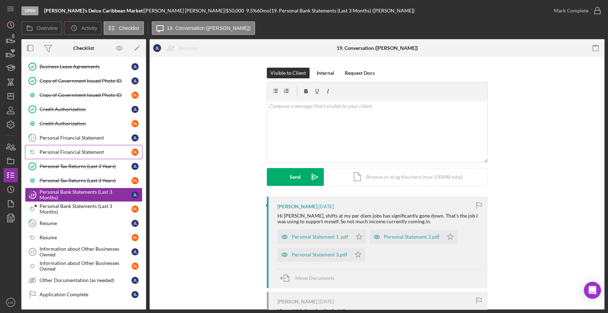
click at [67, 149] on div "Personal Financial Statement" at bounding box center [86, 152] width 92 height 6
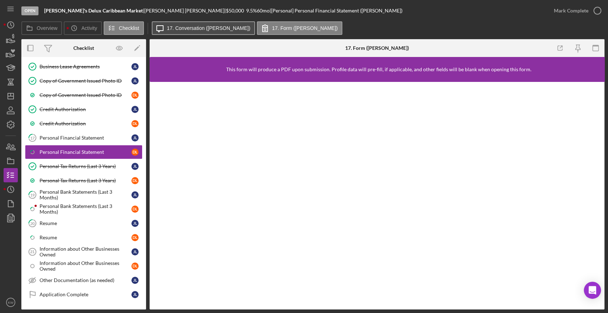
click at [192, 28] on label "17. Conversation ([PERSON_NAME])" at bounding box center [208, 28] width 83 height 6
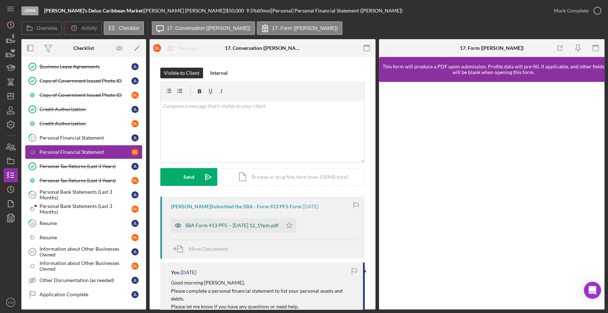
click at [253, 229] on div "SBA Form 413 PFS -- [DATE] 12_19pm.pdf" at bounding box center [226, 226] width 111 height 14
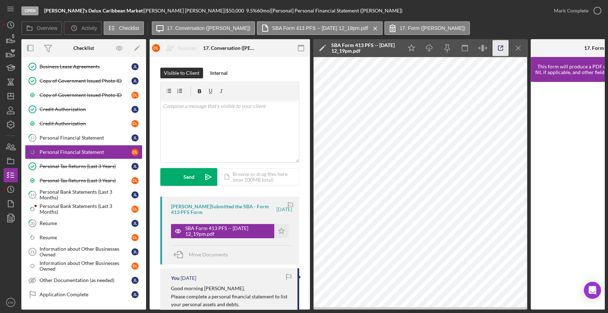
click at [499, 48] on icon "button" at bounding box center [501, 48] width 16 height 16
click at [83, 206] on div "Personal Bank Statements (Last 3 Months)" at bounding box center [86, 209] width 92 height 11
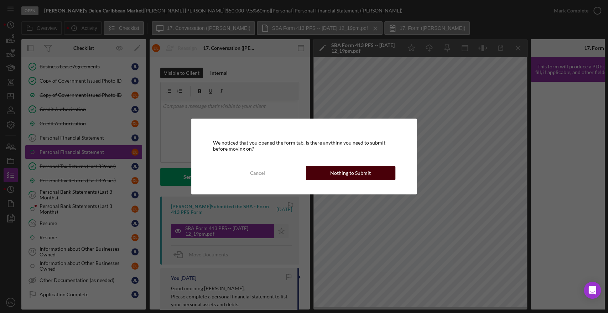
click at [374, 176] on button "Nothing to Submit" at bounding box center [350, 173] width 89 height 14
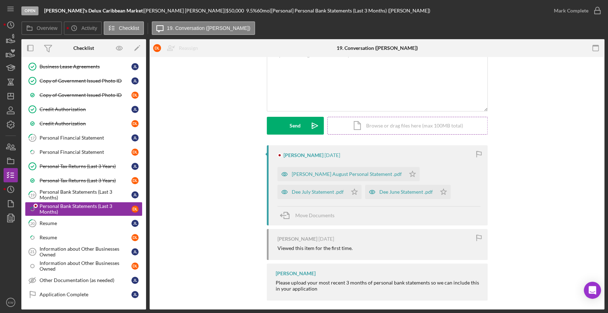
scroll to position [56, 0]
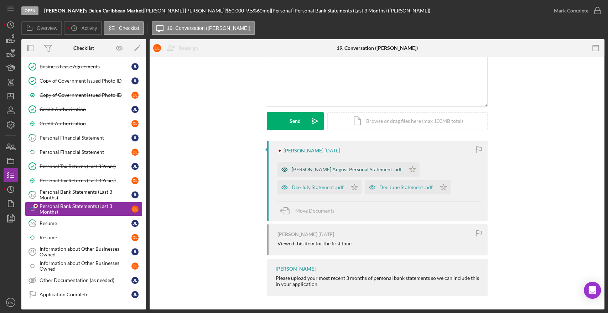
click at [351, 170] on div "Dee August Personal Statement .pdf" at bounding box center [347, 170] width 110 height 6
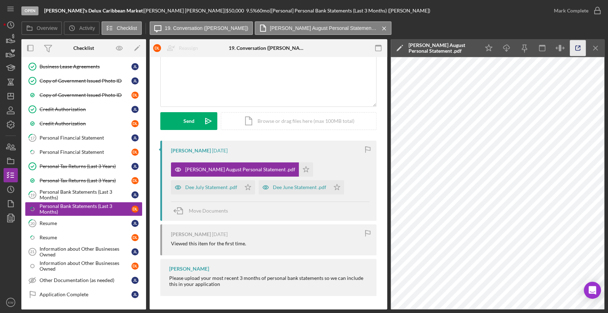
click at [579, 49] on icon "button" at bounding box center [578, 48] width 16 height 16
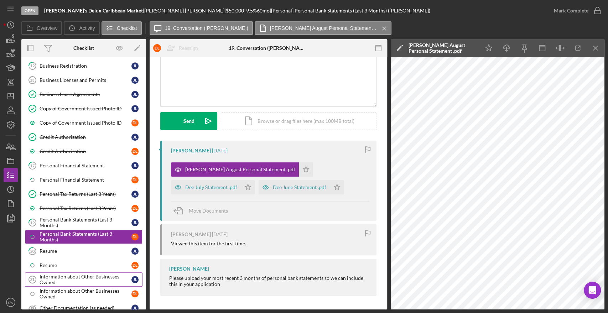
scroll to position [407, 0]
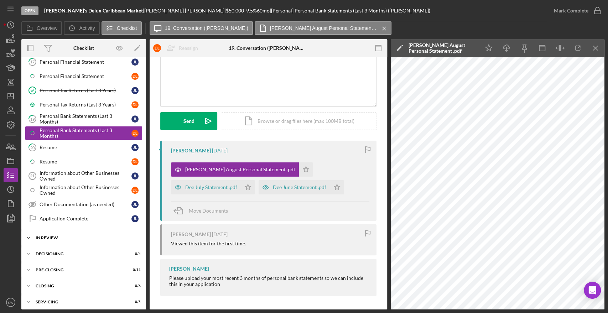
click at [53, 236] on div "In Review" at bounding box center [87, 238] width 102 height 4
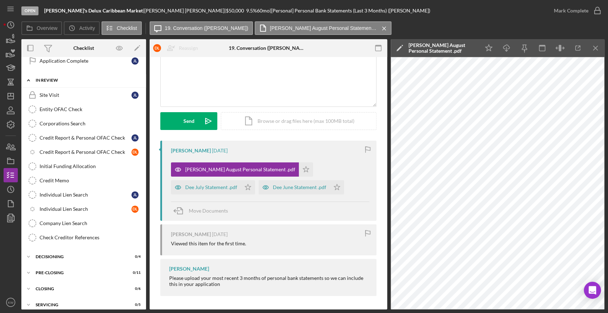
scroll to position [565, 0]
click at [66, 135] on div "Credit Report & Personal OFAC Check" at bounding box center [86, 138] width 92 height 6
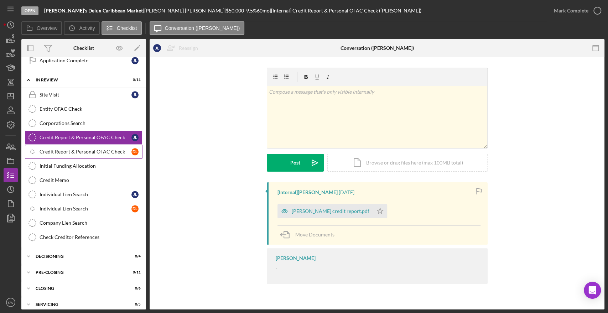
click at [63, 149] on div "Credit Report & Personal OFAC Check" at bounding box center [86, 152] width 92 height 6
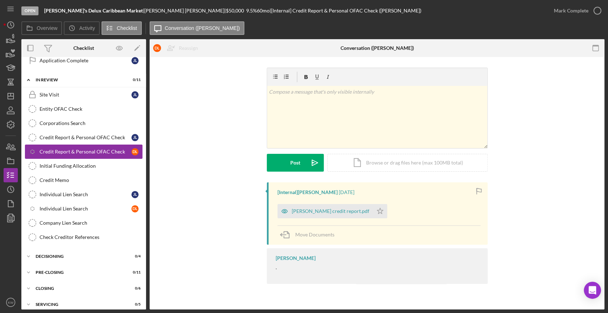
click at [62, 149] on div "Credit Report & Personal OFAC Check" at bounding box center [86, 152] width 92 height 6
click at [348, 214] on div "[PERSON_NAME] credit report.pdf" at bounding box center [331, 212] width 78 height 6
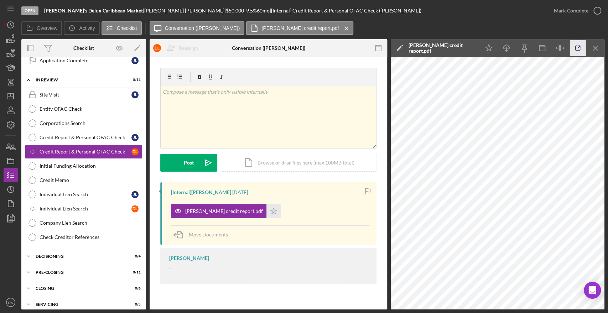
click at [575, 51] on icon "button" at bounding box center [578, 48] width 16 height 16
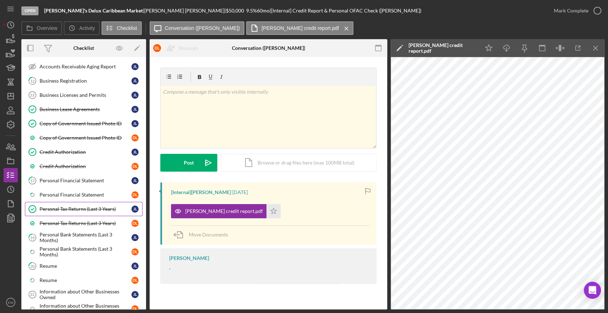
scroll to position [50, 0]
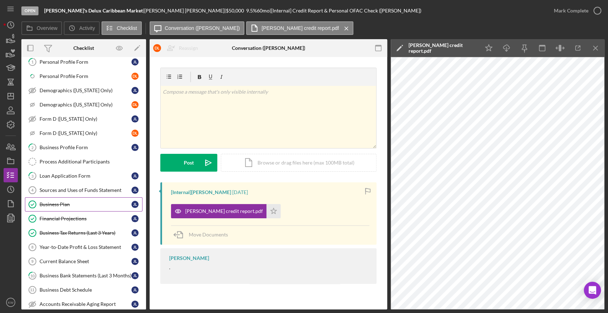
click at [63, 202] on div "Business Plan" at bounding box center [86, 205] width 92 height 6
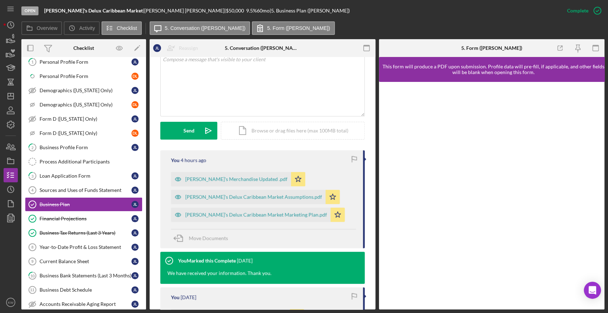
scroll to position [158, 0]
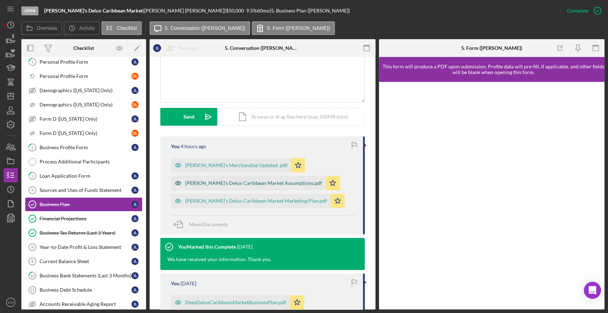
click at [244, 181] on div "[PERSON_NAME]'s Delux Caribbean Market Assumptions.pdf" at bounding box center [253, 183] width 137 height 6
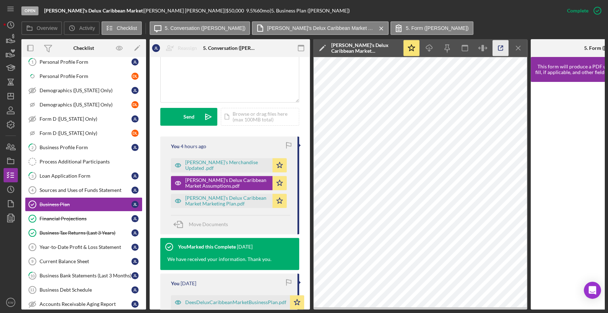
click at [500, 48] on icon "button" at bounding box center [501, 48] width 16 height 16
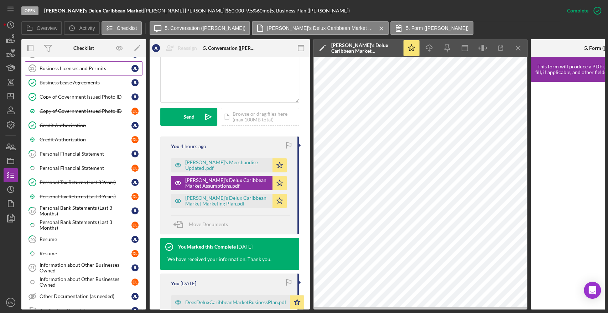
scroll to position [328, 0]
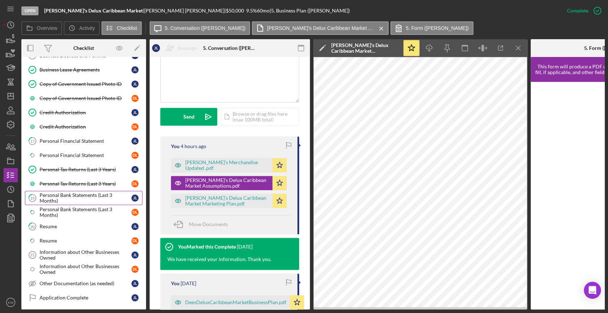
click at [71, 192] on div "Personal Bank Statements (Last 3 Months)" at bounding box center [86, 197] width 92 height 11
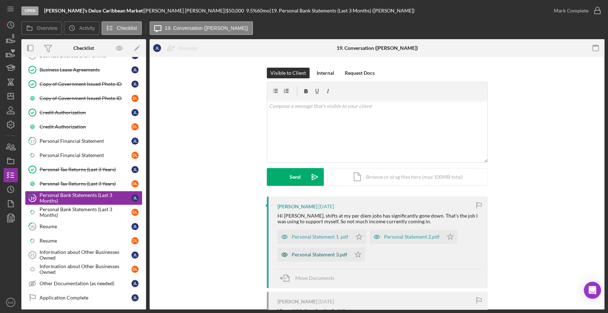
click at [333, 252] on div "Personal Statement 3.pdf" at bounding box center [320, 255] width 56 height 6
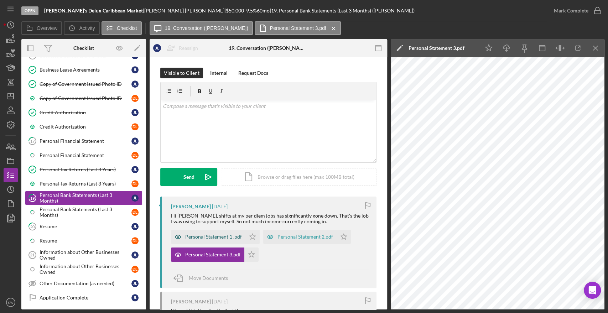
click at [231, 233] on div "Personal Statement 1 .pdf" at bounding box center [208, 237] width 74 height 14
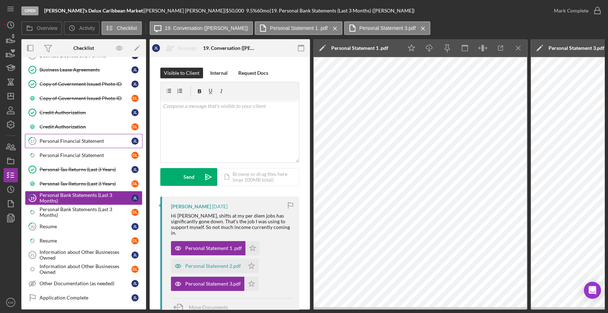
click at [77, 143] on link "17 Personal Financial Statement [PERSON_NAME]" at bounding box center [84, 141] width 118 height 14
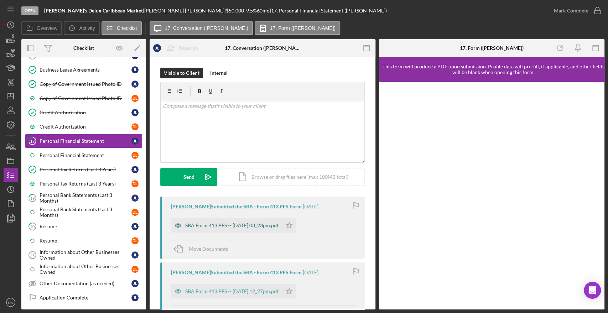
click at [248, 226] on div "SBA Form 413 PFS -- [DATE] 03_23pm.pdf" at bounding box center [231, 226] width 93 height 6
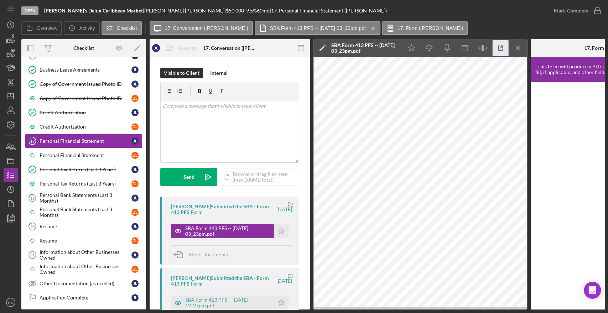
click at [498, 51] on icon "button" at bounding box center [501, 48] width 16 height 16
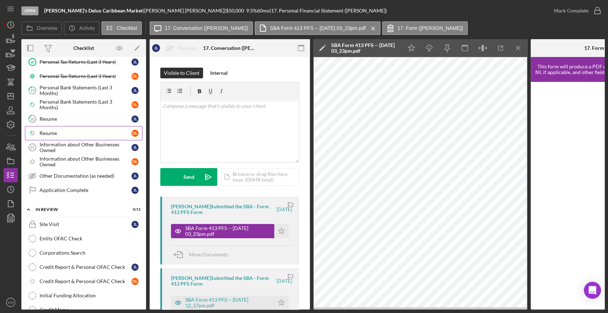
scroll to position [569, 0]
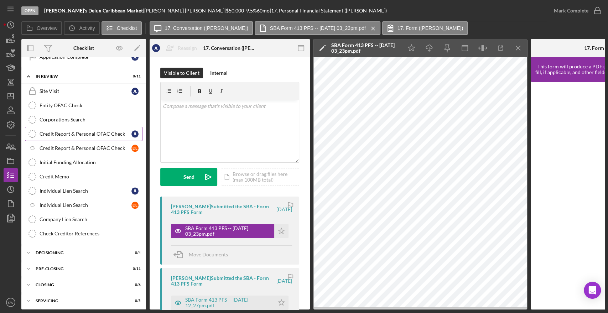
click at [72, 134] on link "Credit Report & Personal OFAC Check Credit Report & Personal OFAC Check J L" at bounding box center [84, 134] width 118 height 14
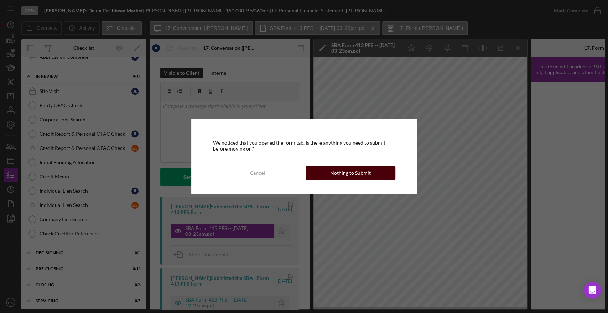
click at [374, 169] on button "Nothing to Submit" at bounding box center [350, 173] width 89 height 14
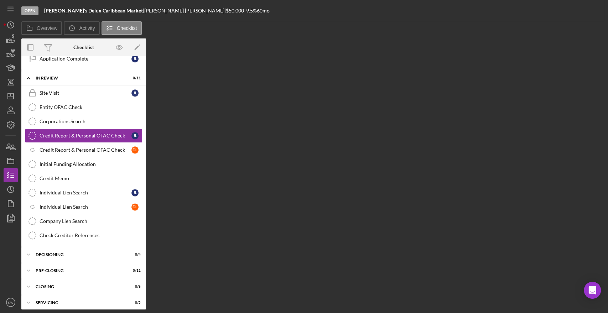
scroll to position [567, 0]
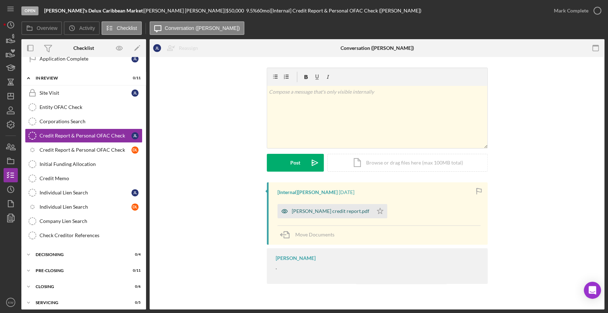
click at [337, 213] on div "Julia Leon credit report.pdf" at bounding box center [331, 212] width 78 height 6
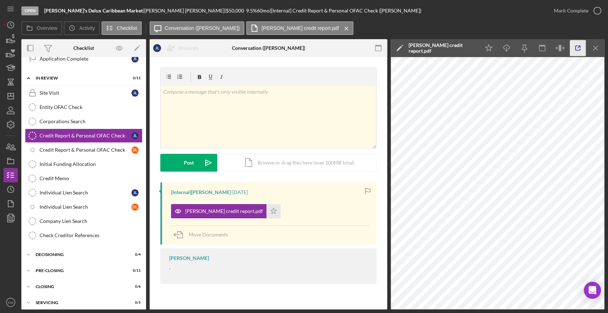
click at [581, 47] on icon "button" at bounding box center [578, 48] width 16 height 16
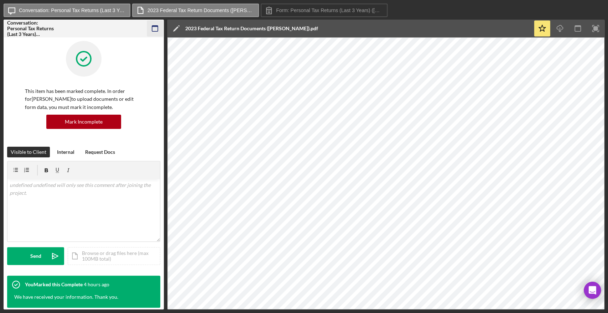
click at [152, 26] on g "button" at bounding box center [155, 29] width 6 height 6
click at [159, 26] on icon "button" at bounding box center [155, 29] width 16 height 16
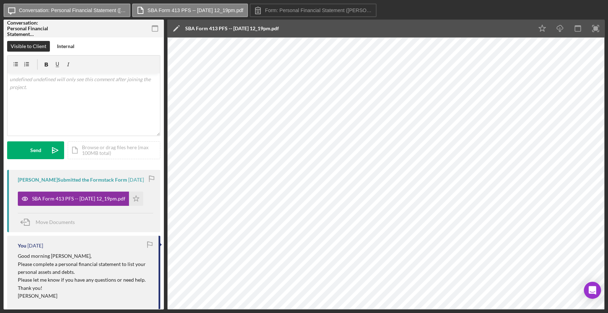
drag, startPoint x: 17, startPoint y: 179, endPoint x: 53, endPoint y: 182, distance: 35.4
click at [53, 182] on div "[PERSON_NAME] Submitted the Formstack Form" at bounding box center [72, 180] width 109 height 6
copy div "[PERSON_NAME]"
click at [161, 28] on icon "button" at bounding box center [155, 29] width 16 height 16
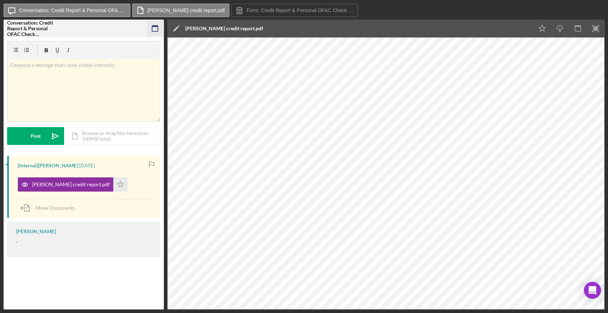
click at [156, 29] on icon "button" at bounding box center [155, 29] width 16 height 16
click at [153, 28] on icon "button" at bounding box center [155, 29] width 16 height 16
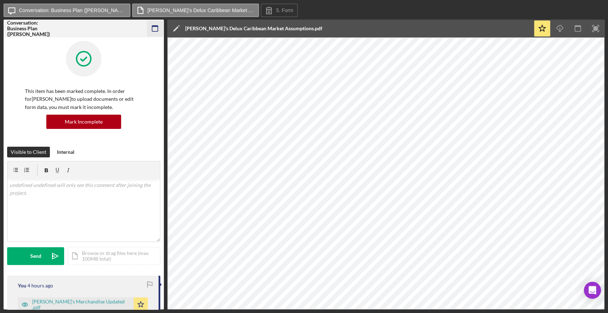
click at [156, 33] on icon "button" at bounding box center [155, 29] width 16 height 16
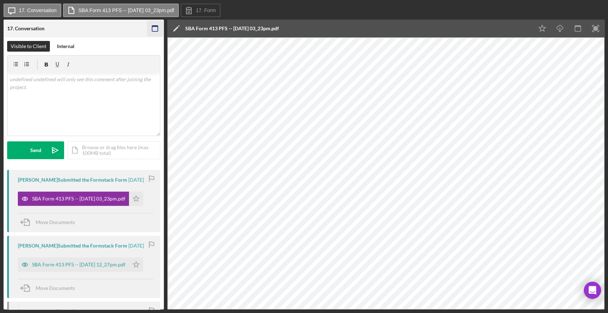
click at [158, 31] on rect "button" at bounding box center [155, 29] width 6 height 6
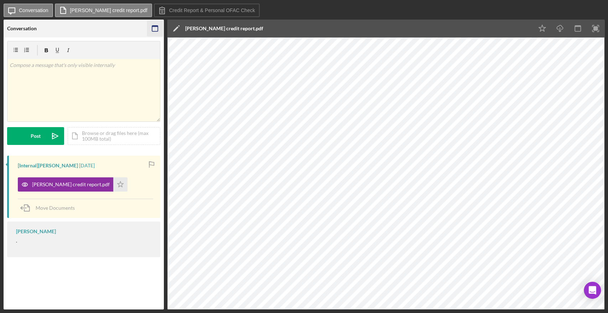
click at [157, 30] on icon "button" at bounding box center [155, 29] width 16 height 16
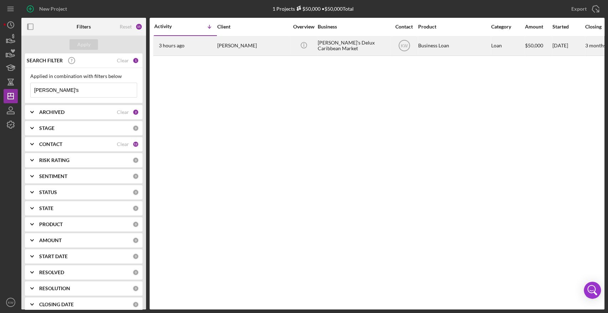
click at [349, 49] on div "[PERSON_NAME]'s Delux Caribbean Market" at bounding box center [353, 45] width 71 height 19
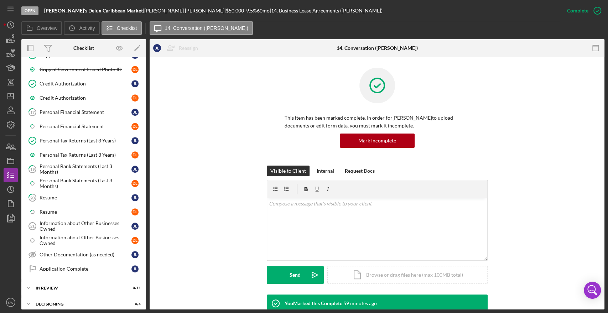
scroll to position [370, 0]
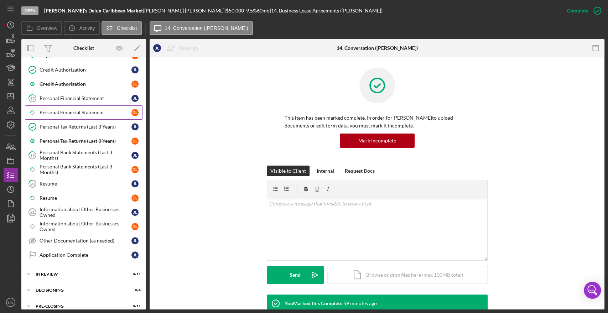
click at [77, 106] on link "Icon/Checklist Item Sub Partial Personal Financial Statement D L" at bounding box center [84, 113] width 118 height 14
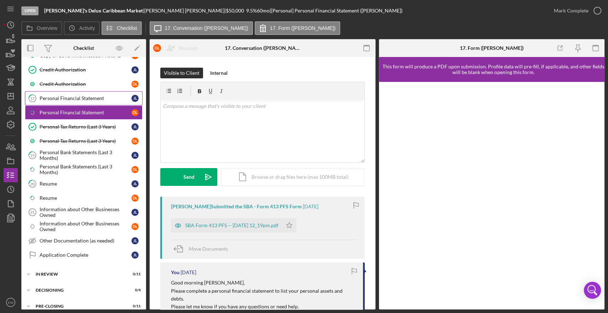
click at [78, 101] on link "17 Personal Financial Statement [PERSON_NAME]" at bounding box center [84, 98] width 118 height 14
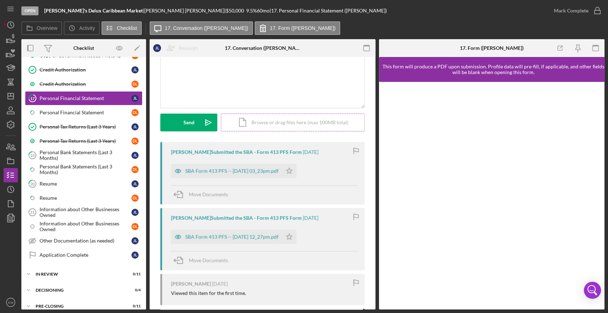
scroll to position [79, 0]
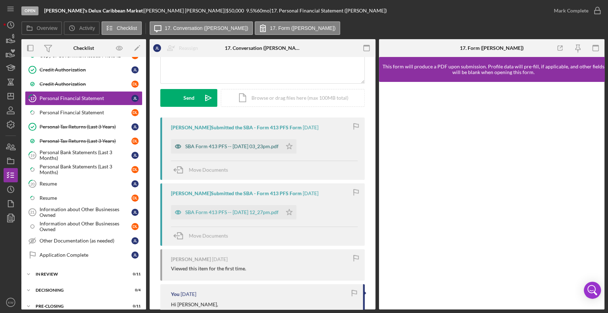
click at [213, 142] on div "SBA Form 413 PFS -- [DATE] 03_23pm.pdf" at bounding box center [226, 146] width 111 height 14
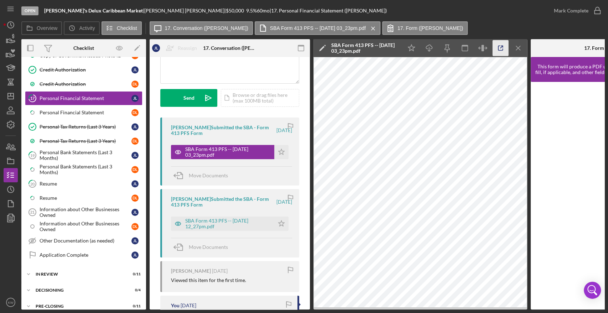
click at [503, 49] on icon "button" at bounding box center [501, 48] width 5 height 5
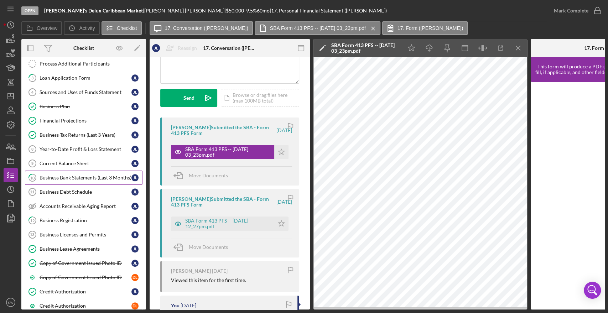
scroll to position [133, 0]
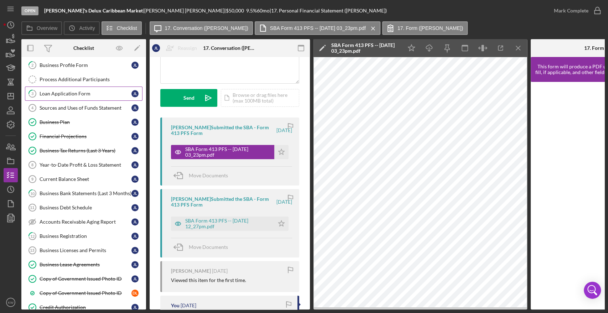
click at [74, 91] on div "Loan Application Form" at bounding box center [86, 94] width 92 height 6
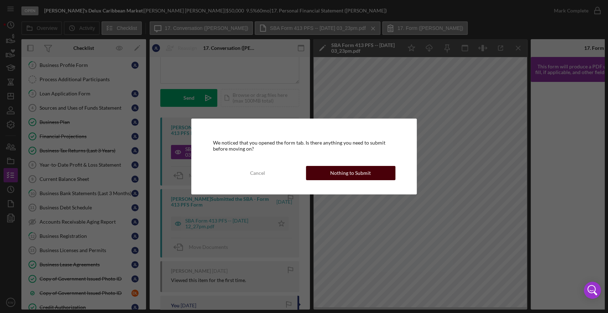
click at [357, 174] on div "Nothing to Submit" at bounding box center [350, 173] width 41 height 14
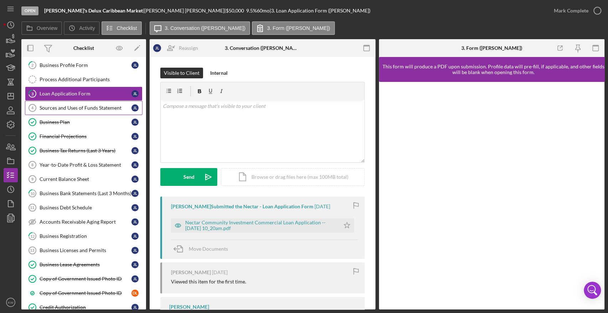
click at [77, 101] on link "Sources and Uses of Funds Statement 4 Sources and Uses of Funds Statement [PERS…" at bounding box center [84, 108] width 118 height 14
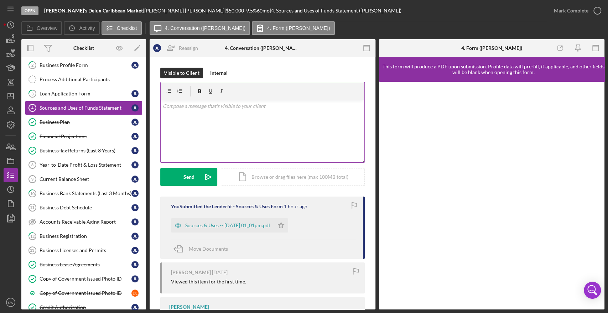
scroll to position [37, 0]
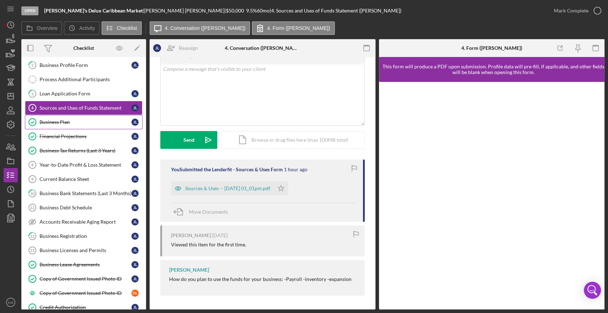
click at [53, 119] on div "Business Plan" at bounding box center [86, 122] width 92 height 6
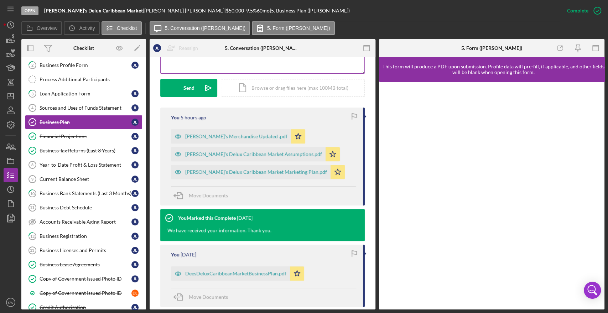
scroll to position [198, 0]
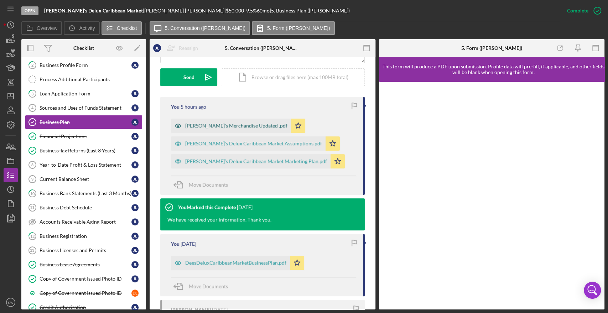
click at [235, 128] on div "[PERSON_NAME]'s Merchandise Updated .pdf" at bounding box center [236, 126] width 102 height 6
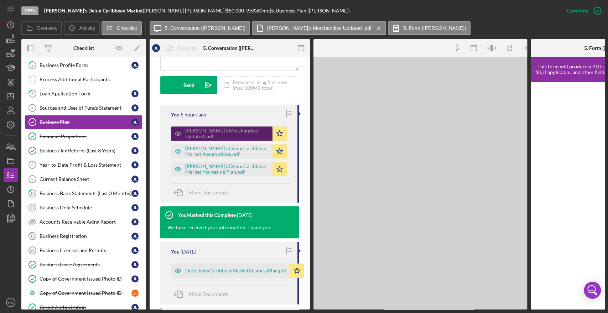
scroll to position [206, 0]
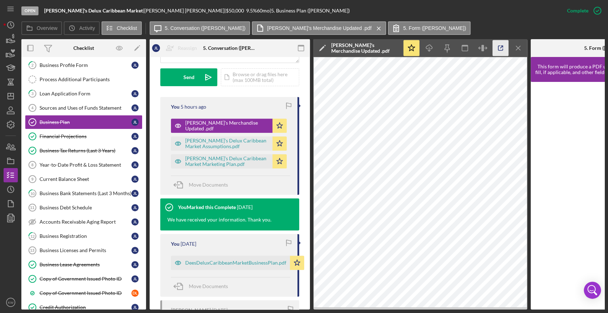
click at [500, 52] on icon "button" at bounding box center [501, 48] width 16 height 16
click at [226, 140] on div "[PERSON_NAME]'s Delux Caribbean Market Assumptions.pdf" at bounding box center [227, 143] width 84 height 11
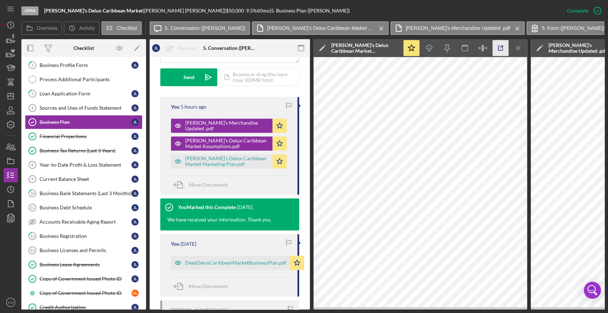
click at [499, 48] on icon "button" at bounding box center [501, 48] width 16 height 16
click at [232, 157] on div "Dee’s Delux Caribbean Market Marketing Plan.pdf" at bounding box center [227, 161] width 84 height 11
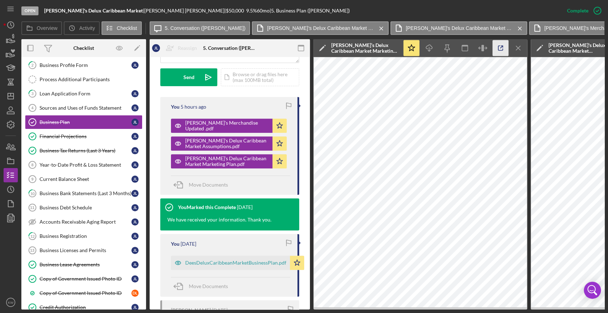
click at [504, 47] on icon "button" at bounding box center [501, 48] width 16 height 16
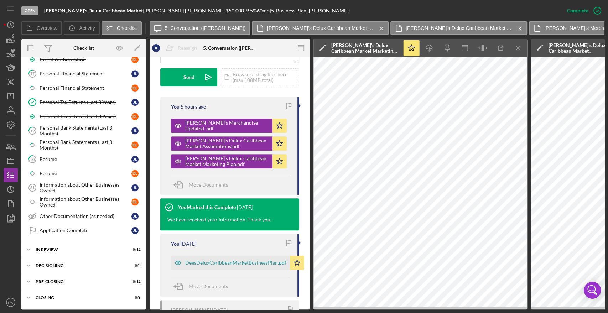
scroll to position [408, 0]
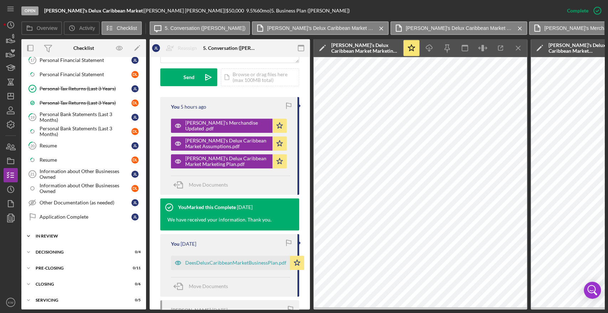
click at [57, 234] on div "In Review" at bounding box center [87, 236] width 102 height 4
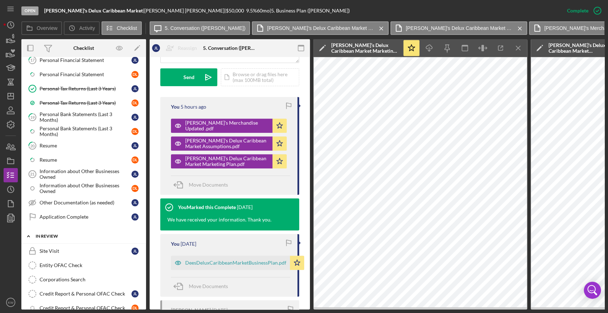
scroll to position [567, 0]
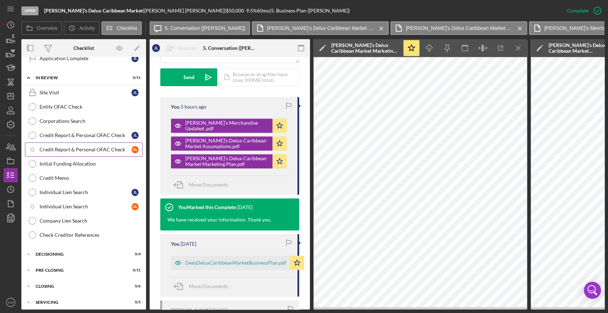
click at [83, 149] on div "Credit Report & Personal OFAC Check" at bounding box center [86, 150] width 92 height 6
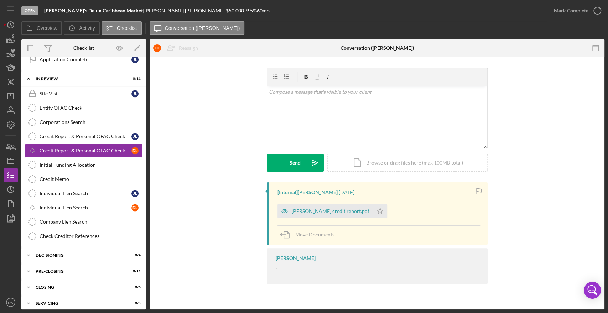
scroll to position [567, 0]
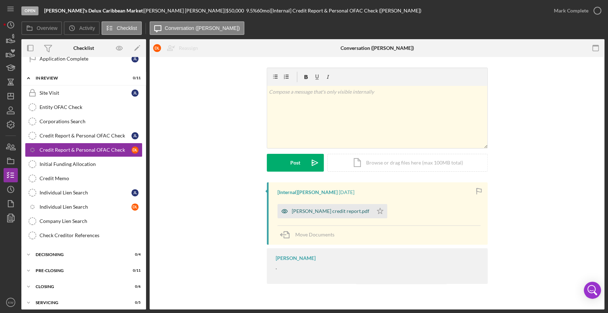
click at [316, 210] on div "Dieudonne Leon credit report.pdf" at bounding box center [331, 212] width 78 height 6
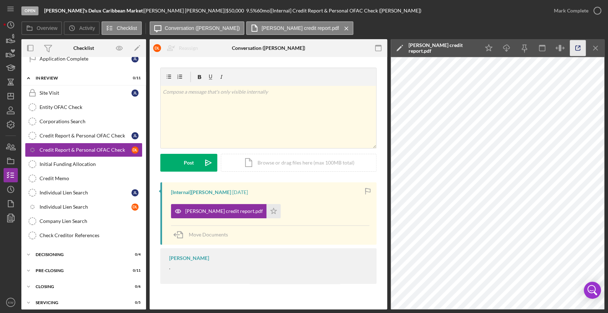
click at [570, 51] on icon "button" at bounding box center [578, 48] width 16 height 16
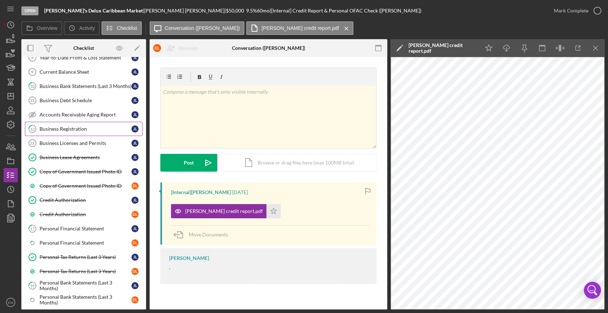
scroll to position [250, 0]
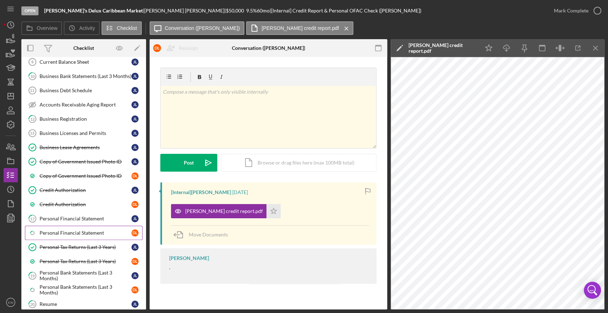
click at [80, 230] on div "Personal Financial Statement" at bounding box center [86, 233] width 92 height 6
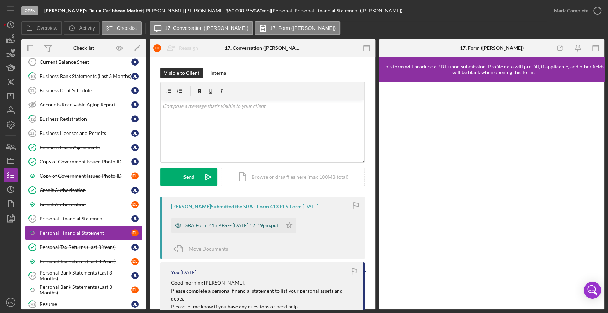
click at [261, 228] on div "SBA Form 413 PFS -- 2025-09-04 12_19pm.pdf" at bounding box center [226, 226] width 111 height 14
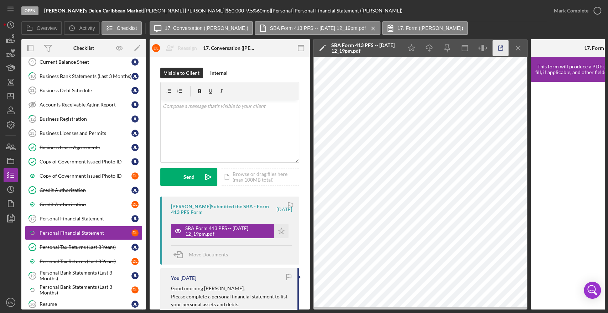
click at [497, 47] on icon "button" at bounding box center [501, 48] width 16 height 16
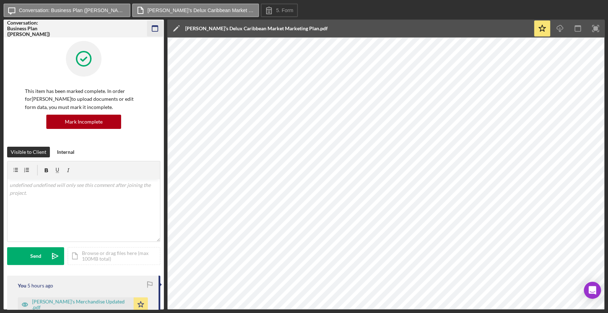
click at [154, 30] on icon "button" at bounding box center [155, 29] width 16 height 16
click at [154, 23] on icon "button" at bounding box center [155, 29] width 16 height 16
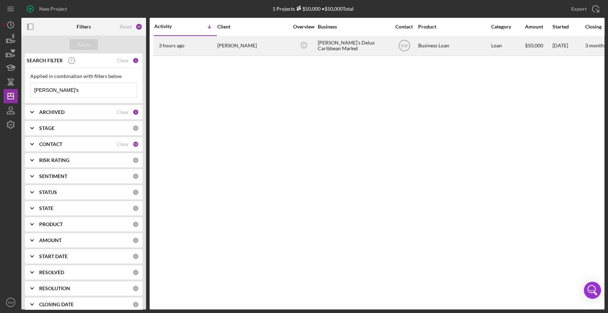
click at [340, 47] on div "[PERSON_NAME]'s Delux Caribbean Market" at bounding box center [353, 45] width 71 height 19
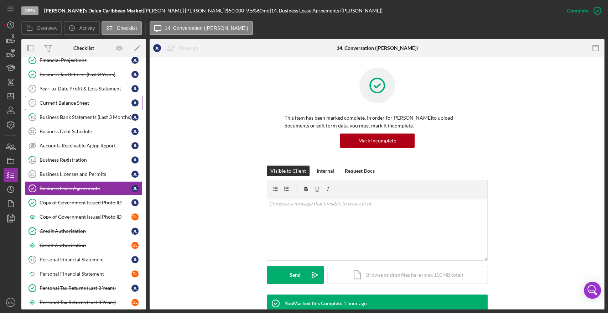
scroll to position [212, 0]
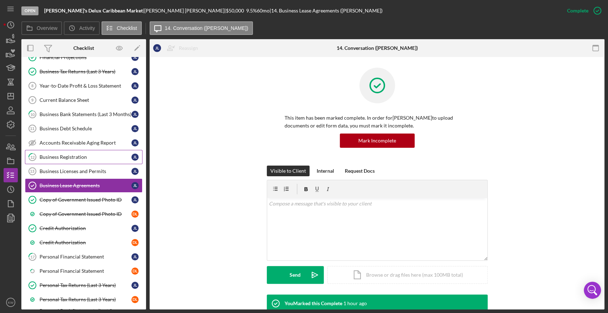
click at [76, 156] on div "Business Registration" at bounding box center [86, 157] width 92 height 6
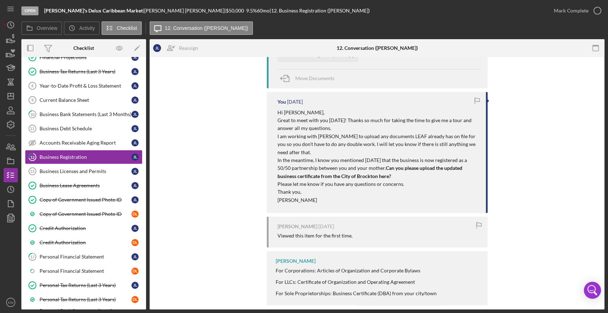
scroll to position [212, 0]
click at [66, 164] on link "Business Licenses and Permits 13 Business Licenses and Permits [PERSON_NAME]" at bounding box center [84, 171] width 118 height 14
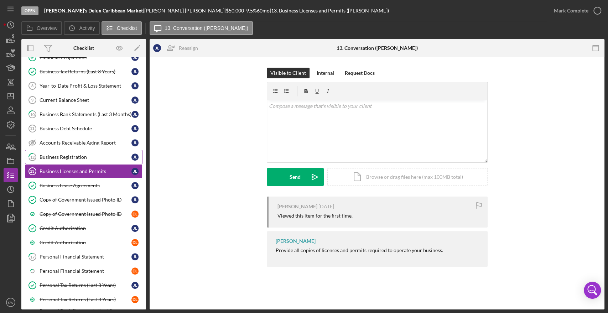
click at [67, 157] on div "Business Registration" at bounding box center [86, 157] width 92 height 6
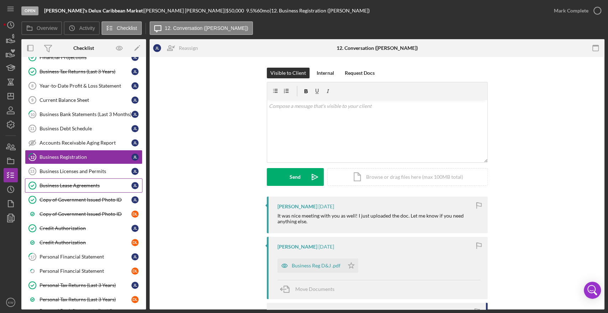
click at [74, 180] on link "Business Lease Agreements Business Lease Agreements [PERSON_NAME]" at bounding box center [84, 186] width 118 height 14
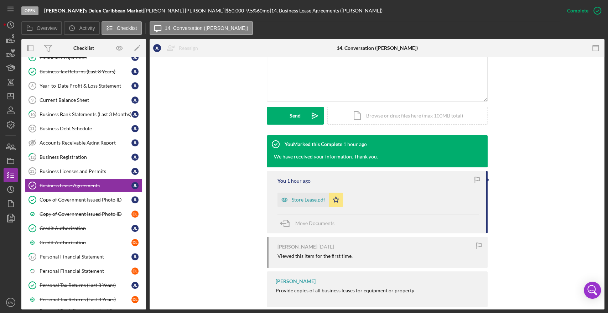
scroll to position [171, 0]
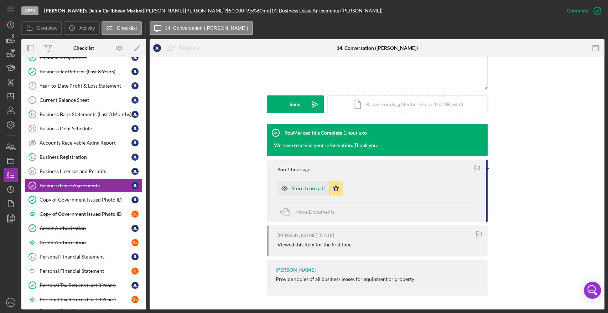
click at [303, 191] on div "Store Lease.pdf" at bounding box center [309, 189] width 34 height 6
